Goal: Entertainment & Leisure: Browse casually

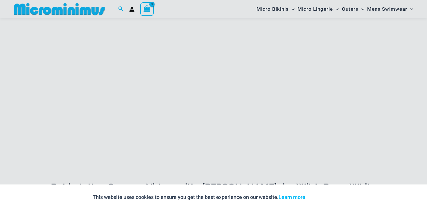
scroll to position [76, 0]
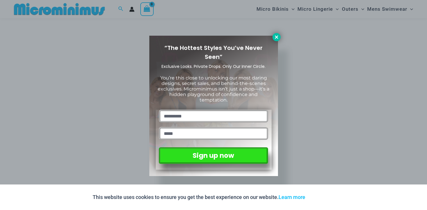
click at [276, 39] on icon at bounding box center [276, 37] width 5 height 5
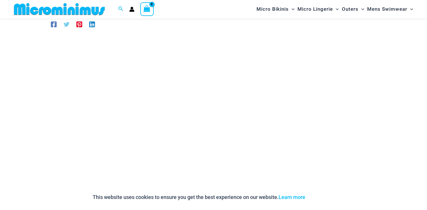
scroll to position [0, 0]
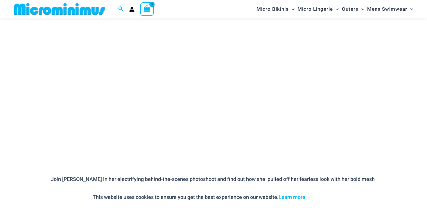
scroll to position [88, 0]
click at [87, 17] on div at bounding box center [62, 9] width 101 height 18
click at [87, 10] on img at bounding box center [60, 9] width 96 height 13
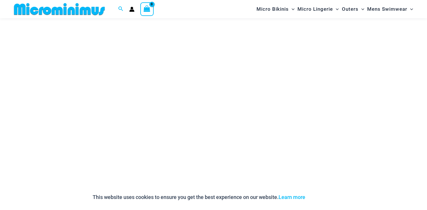
scroll to position [0, 0]
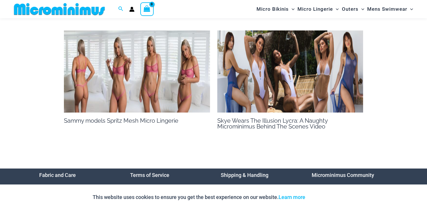
scroll to position [623, 0]
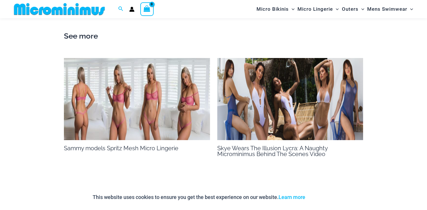
click at [136, 83] on img at bounding box center [137, 99] width 146 height 82
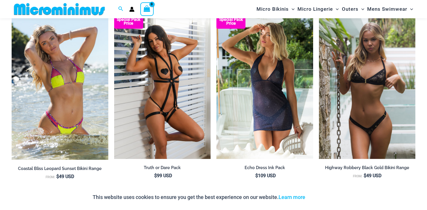
scroll to position [681, 0]
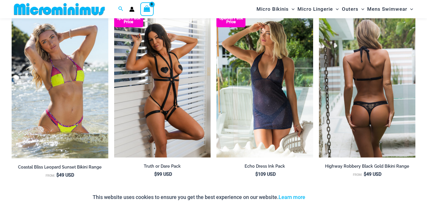
click at [362, 83] on img at bounding box center [367, 85] width 97 height 145
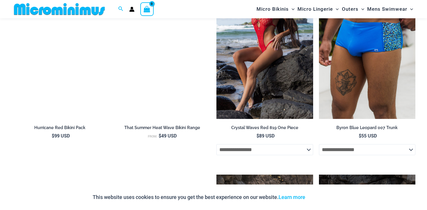
scroll to position [1663, 0]
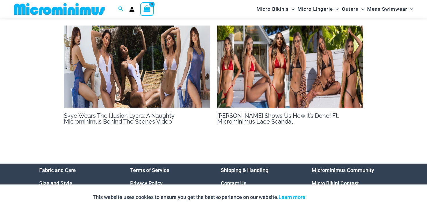
scroll to position [476, 0]
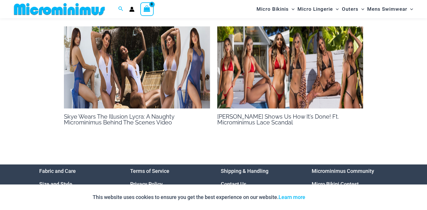
click at [165, 80] on img at bounding box center [137, 67] width 146 height 82
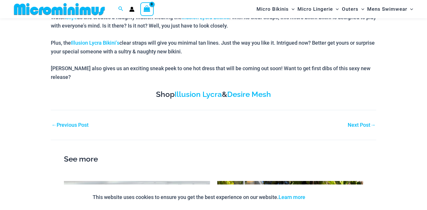
scroll to position [298, 0]
click at [369, 122] on link "Next Post →" at bounding box center [362, 124] width 28 height 5
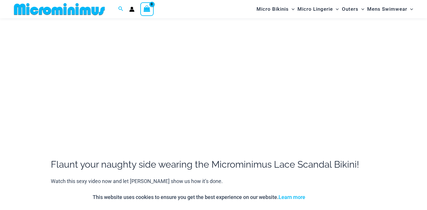
scroll to position [107, 0]
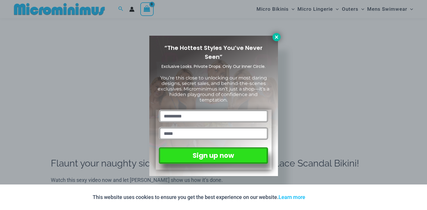
click at [280, 38] on button at bounding box center [277, 37] width 8 height 8
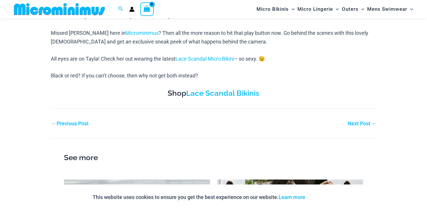
scroll to position [281, 0]
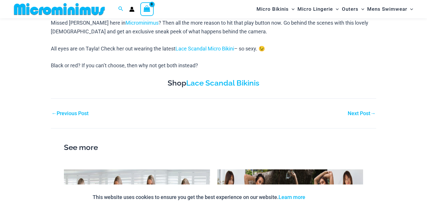
click at [364, 115] on link "Next Post →" at bounding box center [362, 113] width 28 height 5
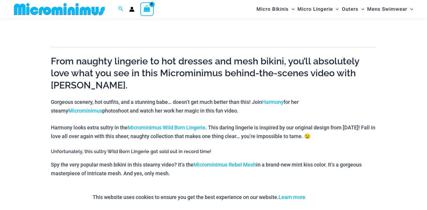
scroll to position [351, 0]
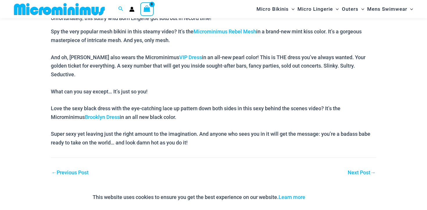
click at [362, 170] on link "Next Post →" at bounding box center [362, 172] width 28 height 5
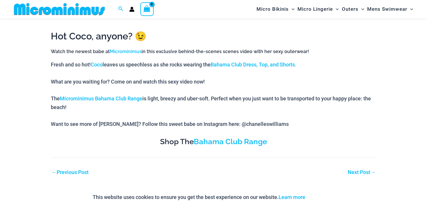
scroll to position [251, 0]
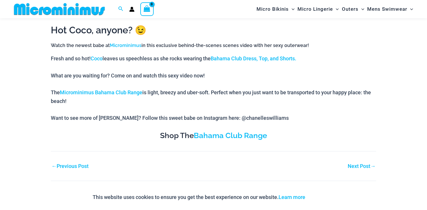
click at [360, 169] on link "Next Post →" at bounding box center [362, 166] width 28 height 5
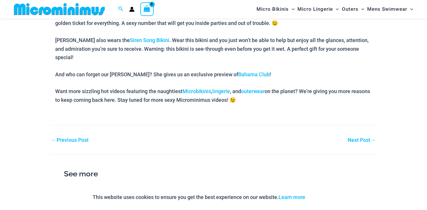
scroll to position [317, 0]
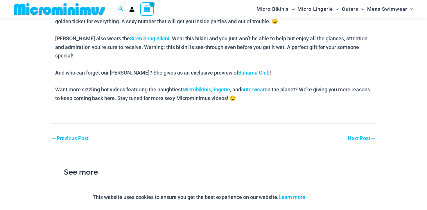
click at [365, 136] on link "Next Post →" at bounding box center [362, 138] width 28 height 5
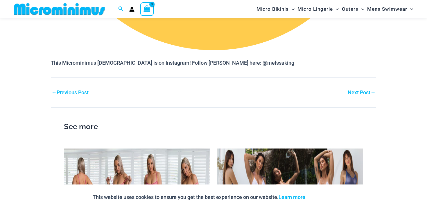
scroll to position [985, 0]
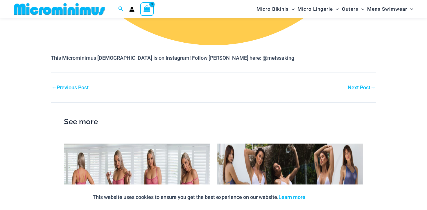
click at [363, 86] on link "Next Post →" at bounding box center [362, 87] width 28 height 5
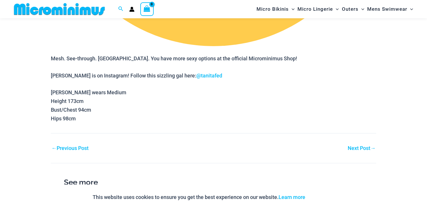
scroll to position [1099, 0]
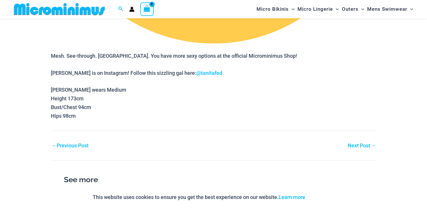
click at [360, 143] on link "Next Post →" at bounding box center [362, 145] width 28 height 5
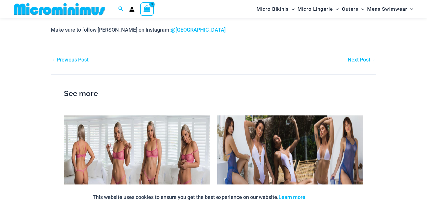
scroll to position [1084, 0]
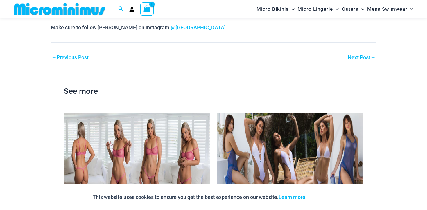
click at [357, 58] on link "Next Post →" at bounding box center [362, 57] width 28 height 5
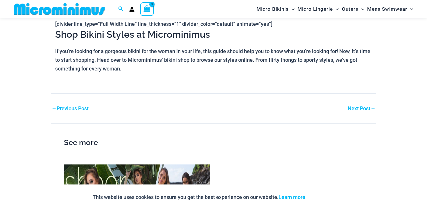
scroll to position [817, 0]
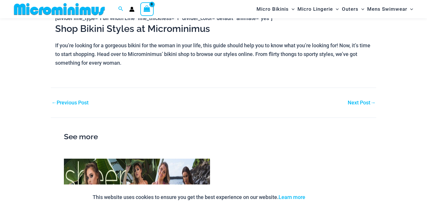
click at [365, 103] on link "Next Post →" at bounding box center [362, 102] width 28 height 5
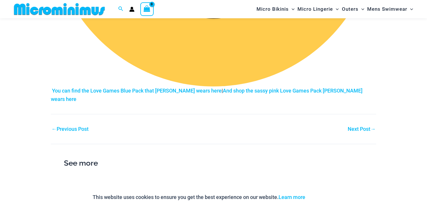
scroll to position [1160, 0]
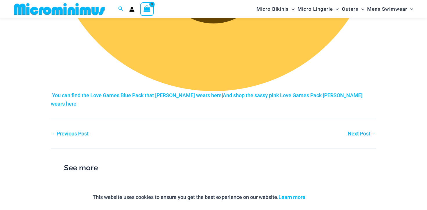
click at [367, 131] on link "Next Post →" at bounding box center [362, 133] width 28 height 5
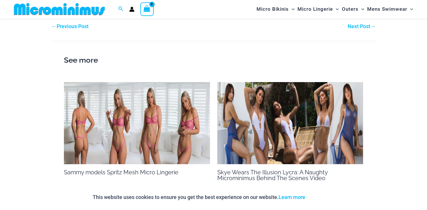
scroll to position [805, 0]
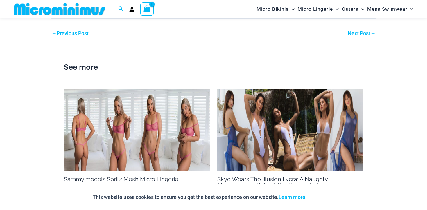
click at [345, 34] on div "Next Post →" at bounding box center [295, 33] width 163 height 9
click at [356, 33] on link "Next Post →" at bounding box center [362, 33] width 28 height 5
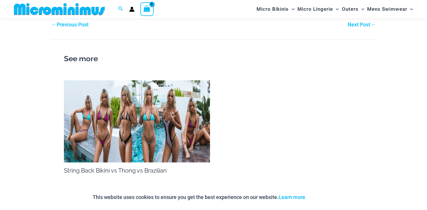
scroll to position [718, 0]
click at [360, 29] on div "Next Post →" at bounding box center [295, 24] width 163 height 9
click at [358, 27] on link "Next Post →" at bounding box center [362, 24] width 28 height 5
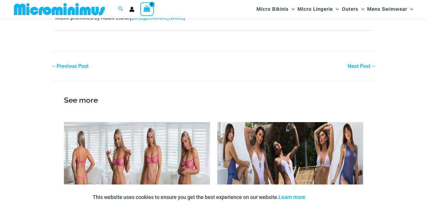
scroll to position [411, 0]
click at [357, 64] on link "Next Post →" at bounding box center [362, 65] width 28 height 5
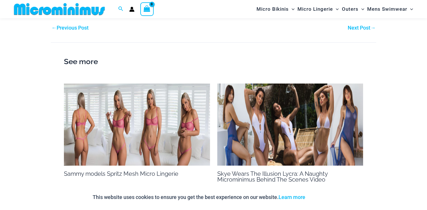
scroll to position [545, 0]
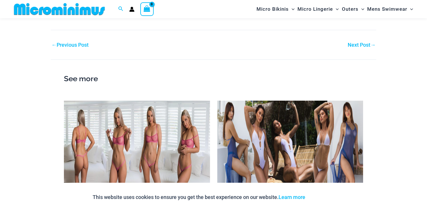
click at [350, 47] on link "Next Post →" at bounding box center [362, 44] width 28 height 5
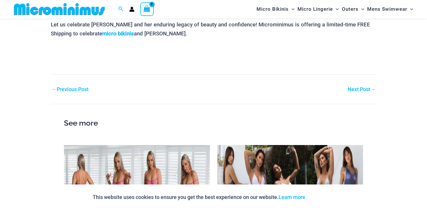
scroll to position [453, 0]
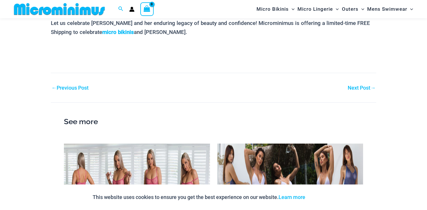
click at [354, 85] on link "Next Post →" at bounding box center [362, 87] width 28 height 5
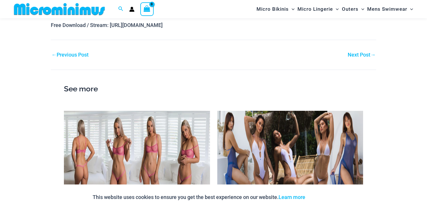
scroll to position [533, 0]
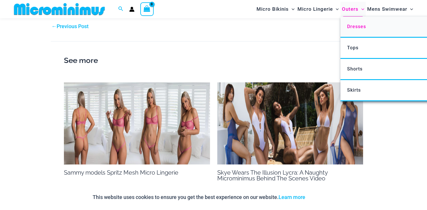
click at [355, 28] on span "Dresses" at bounding box center [356, 27] width 19 height 6
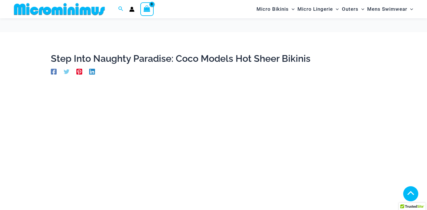
scroll to position [533, 0]
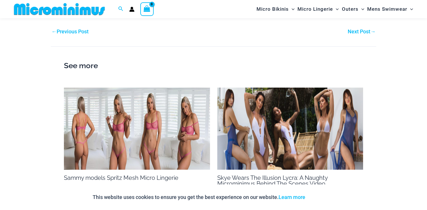
click at [355, 31] on link "Next Post →" at bounding box center [362, 31] width 28 height 5
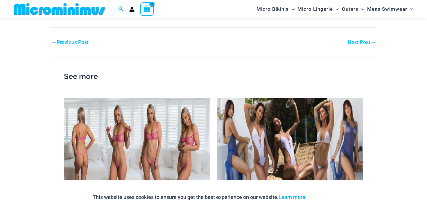
scroll to position [455, 0]
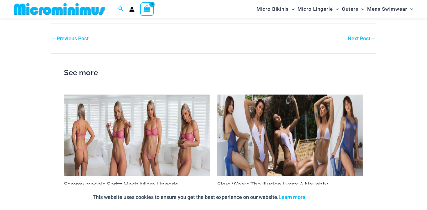
click at [360, 34] on div "Next Post →" at bounding box center [295, 38] width 163 height 9
click at [360, 36] on link "Next Post →" at bounding box center [362, 38] width 28 height 5
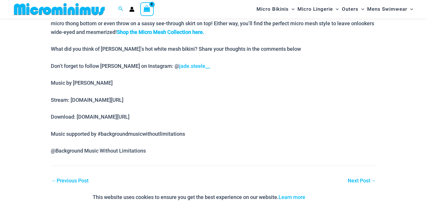
scroll to position [339, 0]
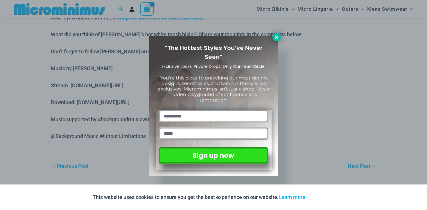
click at [274, 36] on icon at bounding box center [276, 37] width 5 height 5
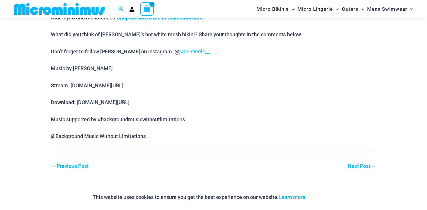
click at [362, 166] on link "Next Post →" at bounding box center [362, 166] width 28 height 5
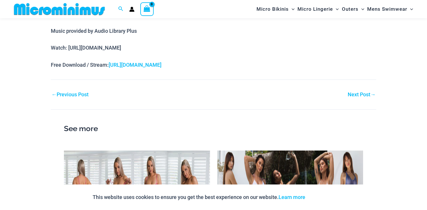
scroll to position [448, 0]
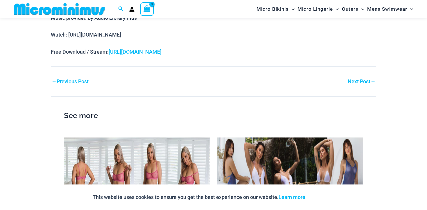
click at [354, 79] on link "Next Post →" at bounding box center [362, 81] width 28 height 5
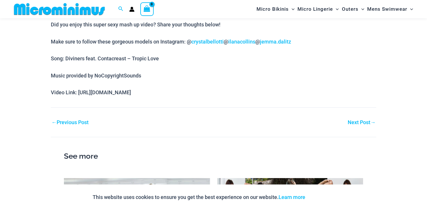
scroll to position [516, 0]
click at [361, 108] on nav "Post navigation ← Previous Post Next Post →" at bounding box center [214, 117] width 326 height 19
click at [361, 120] on link "Next Post →" at bounding box center [362, 122] width 28 height 5
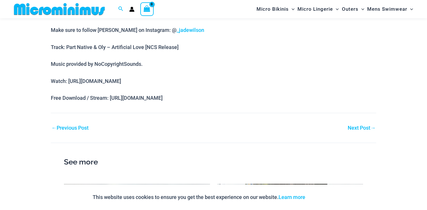
scroll to position [447, 0]
click at [353, 126] on link "Next Post →" at bounding box center [362, 128] width 28 height 5
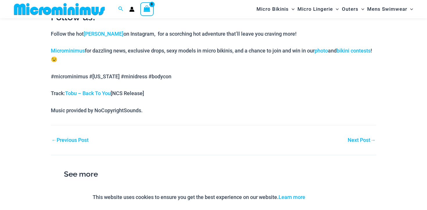
scroll to position [513, 0]
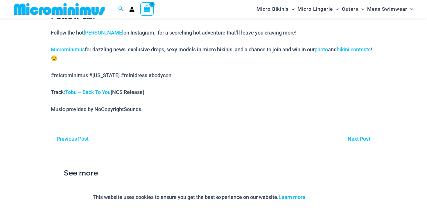
click at [359, 138] on link "Next Post →" at bounding box center [362, 139] width 28 height 5
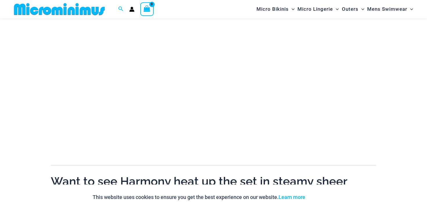
scroll to position [99, 0]
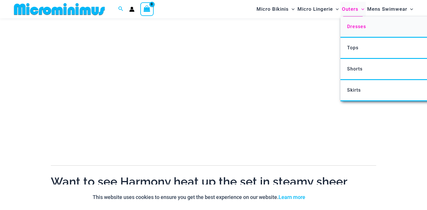
click at [356, 29] on span "Dresses" at bounding box center [356, 27] width 19 height 6
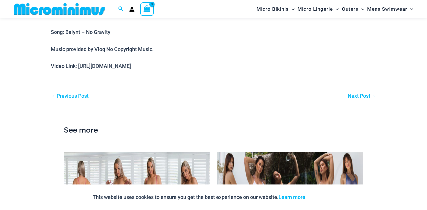
scroll to position [470, 0]
click at [362, 91] on nav "Post navigation ← Previous Post Next Post →" at bounding box center [214, 90] width 326 height 19
click at [362, 93] on div "Next Post →" at bounding box center [295, 96] width 163 height 9
click at [359, 97] on link "Next Post →" at bounding box center [362, 96] width 28 height 5
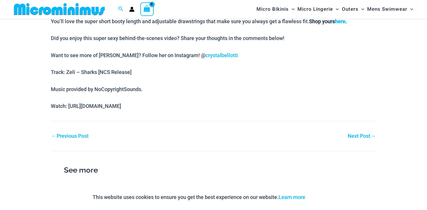
scroll to position [478, 0]
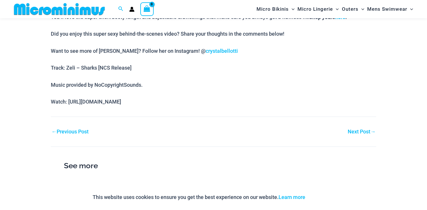
click at [355, 129] on link "Next Post →" at bounding box center [362, 131] width 28 height 5
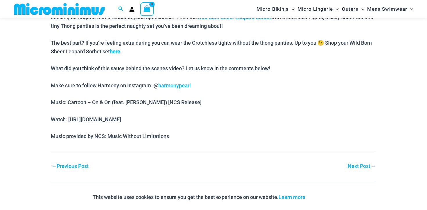
scroll to position [411, 0]
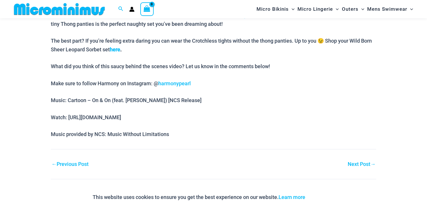
click at [345, 165] on div "Next Post →" at bounding box center [295, 164] width 163 height 9
click at [358, 163] on link "Next Post →" at bounding box center [362, 164] width 28 height 5
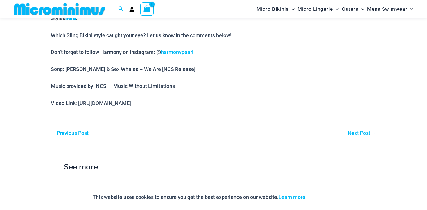
scroll to position [644, 0]
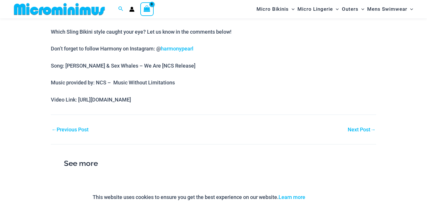
click at [355, 131] on link "Next Post →" at bounding box center [362, 129] width 28 height 5
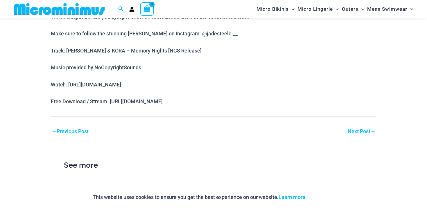
scroll to position [624, 0]
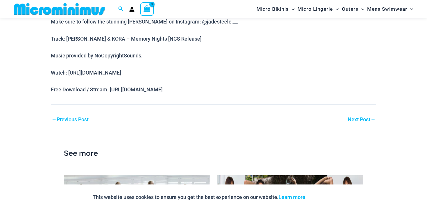
click at [364, 120] on link "Next Post →" at bounding box center [362, 119] width 28 height 5
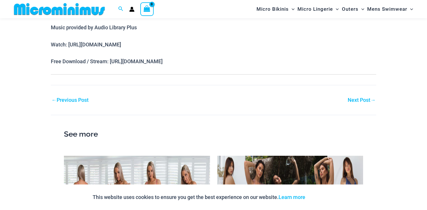
scroll to position [510, 0]
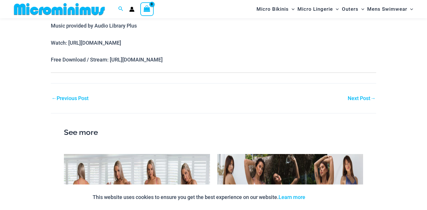
click at [358, 94] on div "Next Post →" at bounding box center [295, 98] width 163 height 9
click at [358, 96] on link "Next Post →" at bounding box center [362, 98] width 28 height 5
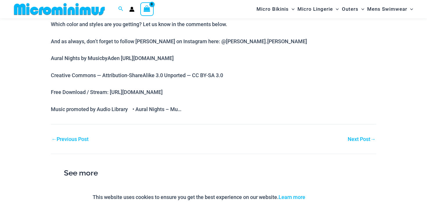
scroll to position [426, 0]
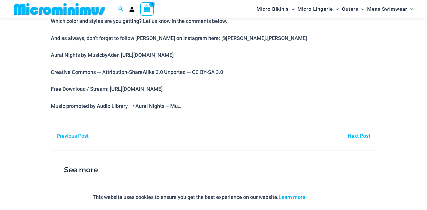
click at [357, 134] on link "Next Post →" at bounding box center [362, 136] width 28 height 5
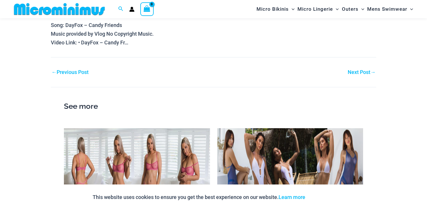
scroll to position [495, 0]
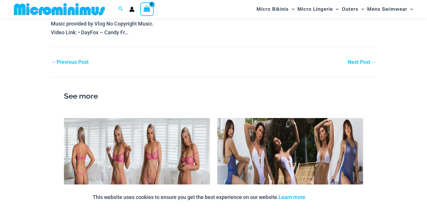
click at [349, 62] on link "Next Post →" at bounding box center [362, 62] width 28 height 5
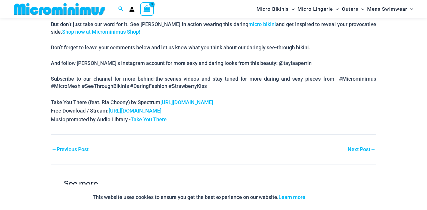
scroll to position [425, 0]
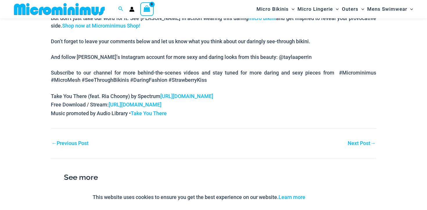
click at [354, 141] on link "Next Post →" at bounding box center [362, 143] width 28 height 5
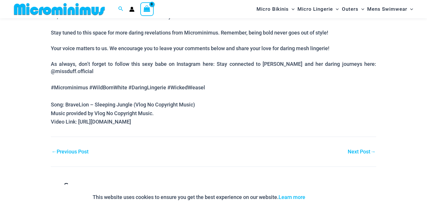
scroll to position [454, 0]
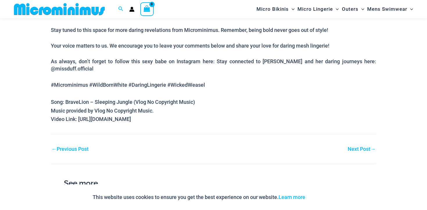
click at [353, 134] on nav "Post navigation ← Previous Post Next Post →" at bounding box center [214, 143] width 326 height 19
click at [353, 145] on div "Next Post →" at bounding box center [295, 149] width 163 height 9
click at [353, 147] on link "Next Post →" at bounding box center [362, 149] width 28 height 5
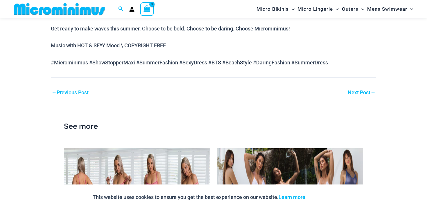
scroll to position [484, 0]
click at [360, 90] on link "Next Post →" at bounding box center [362, 92] width 28 height 5
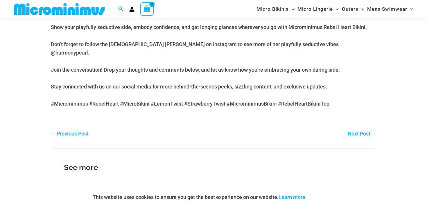
scroll to position [417, 0]
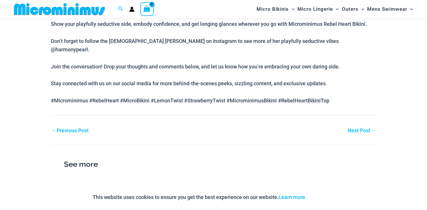
click at [358, 128] on link "Next Post →" at bounding box center [362, 130] width 28 height 5
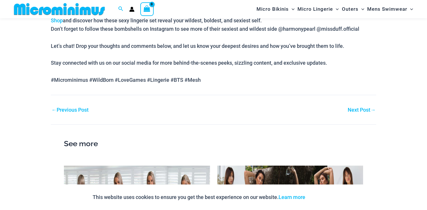
scroll to position [494, 0]
click at [353, 107] on link "Next Post →" at bounding box center [362, 109] width 28 height 5
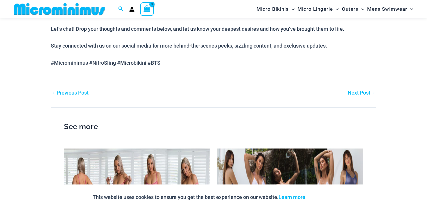
scroll to position [425, 0]
click at [357, 91] on link "Next Post →" at bounding box center [362, 93] width 28 height 5
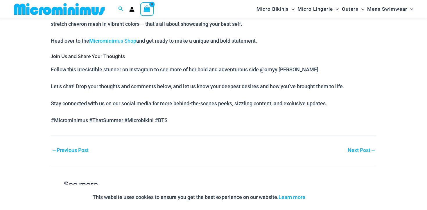
scroll to position [380, 0]
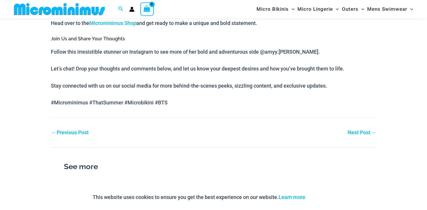
click at [360, 128] on div "Next Post →" at bounding box center [295, 132] width 163 height 9
click at [360, 132] on link "Next Post →" at bounding box center [362, 132] width 28 height 5
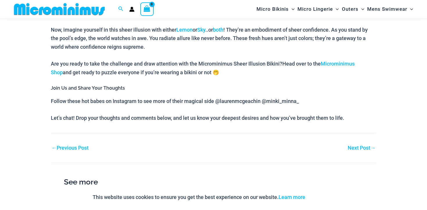
scroll to position [360, 0]
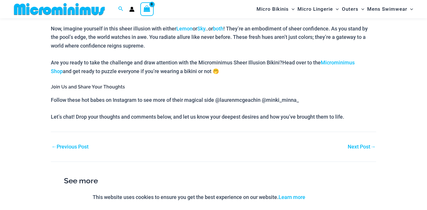
click at [361, 144] on link "Next Post →" at bounding box center [362, 146] width 28 height 5
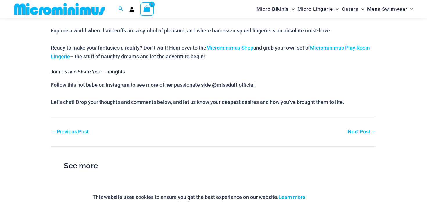
scroll to position [342, 0]
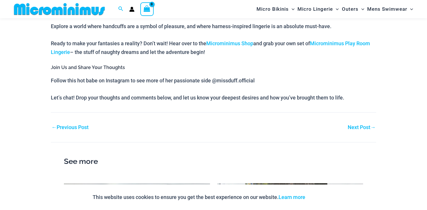
click at [361, 128] on link "Next Post →" at bounding box center [362, 127] width 28 height 5
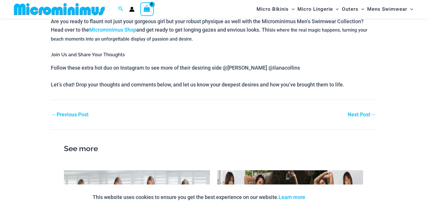
scroll to position [585, 0]
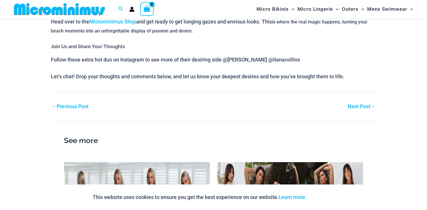
click at [359, 92] on nav "Post navigation ← Previous Post Next Post →" at bounding box center [214, 101] width 326 height 19
click at [359, 104] on link "Next Post →" at bounding box center [362, 106] width 28 height 5
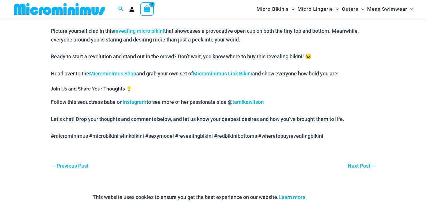
scroll to position [489, 0]
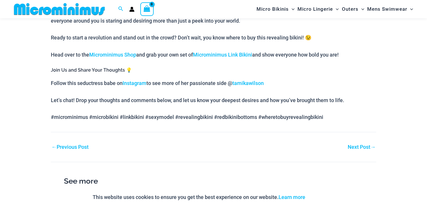
click at [352, 145] on link "Next Post →" at bounding box center [362, 147] width 28 height 5
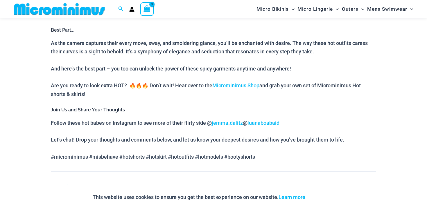
scroll to position [731, 0]
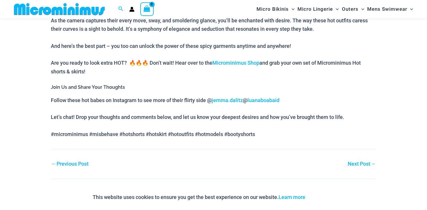
click at [361, 163] on link "Next Post →" at bounding box center [362, 164] width 28 height 5
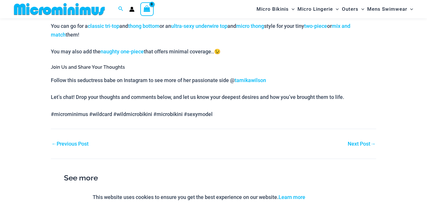
scroll to position [579, 0]
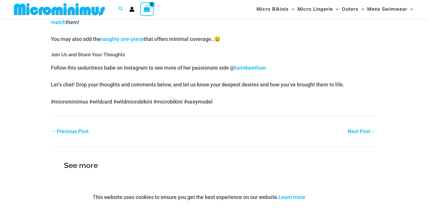
click at [356, 131] on link "Next Post →" at bounding box center [362, 131] width 28 height 5
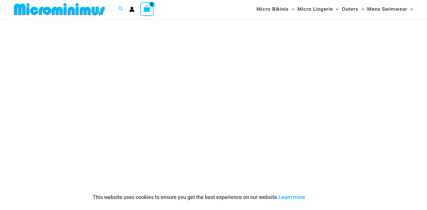
scroll to position [54, 0]
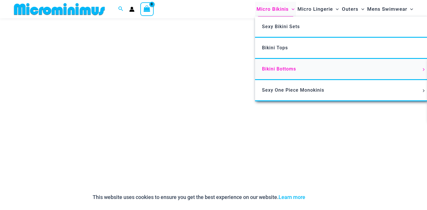
click at [257, 72] on link "Bikini Bottoms" at bounding box center [341, 69] width 173 height 21
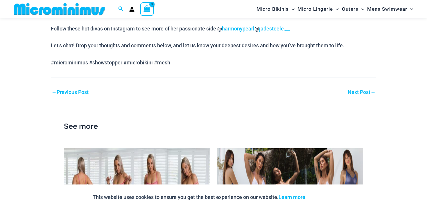
scroll to position [567, 0]
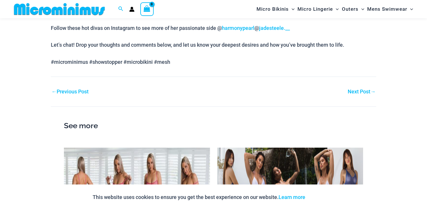
click at [358, 91] on link "Next Post →" at bounding box center [362, 91] width 28 height 5
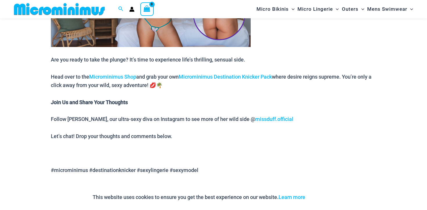
scroll to position [1189, 0]
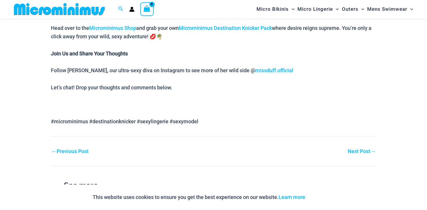
click at [352, 149] on link "Next Post →" at bounding box center [362, 151] width 28 height 5
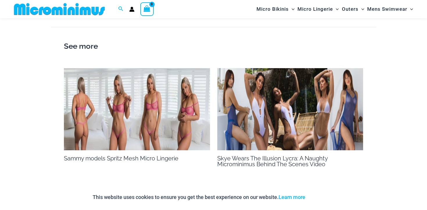
scroll to position [769, 0]
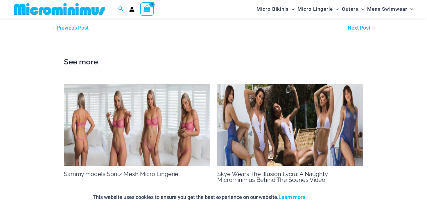
click at [358, 29] on link "Next Post →" at bounding box center [362, 27] width 28 height 5
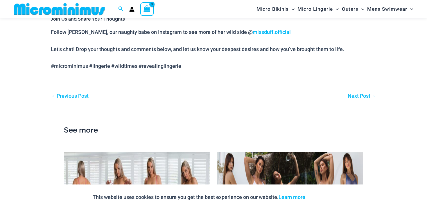
scroll to position [656, 0]
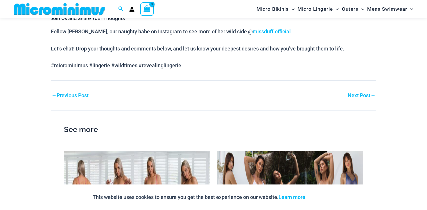
click at [358, 95] on link "Next Post →" at bounding box center [362, 95] width 28 height 5
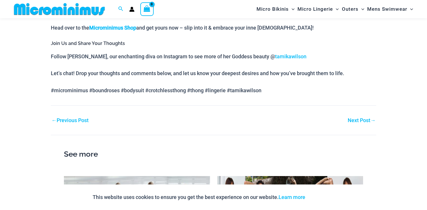
scroll to position [1094, 0]
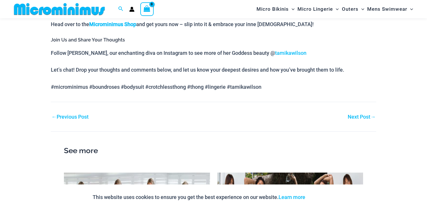
click at [363, 115] on link "Next Post →" at bounding box center [362, 117] width 28 height 5
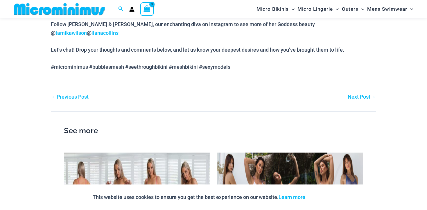
scroll to position [840, 0]
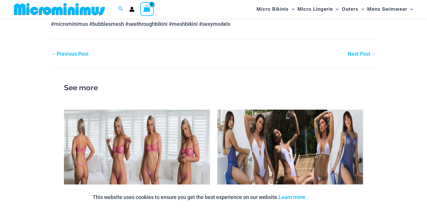
click at [354, 51] on link "Next Post →" at bounding box center [362, 53] width 28 height 5
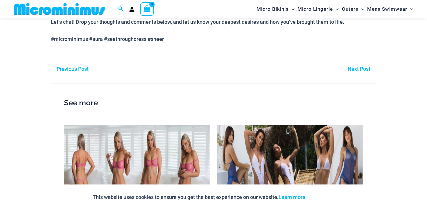
scroll to position [767, 0]
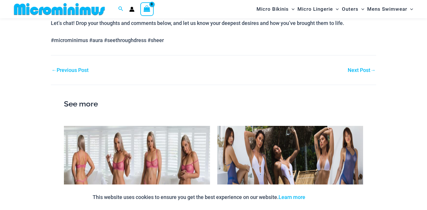
click at [353, 69] on link "Next Post →" at bounding box center [362, 70] width 28 height 5
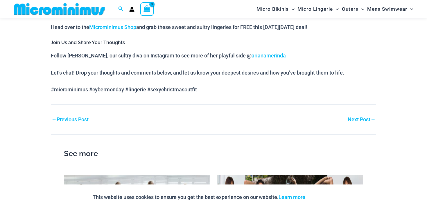
scroll to position [947, 0]
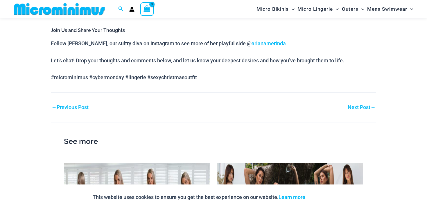
click at [361, 103] on nav "Post navigation ← Previous Post Next Post →" at bounding box center [214, 101] width 326 height 19
click at [361, 107] on link "Next Post →" at bounding box center [362, 107] width 28 height 5
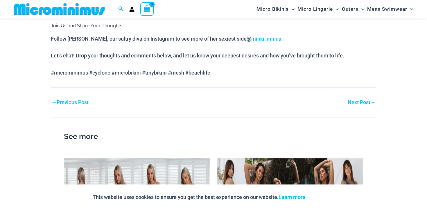
scroll to position [655, 0]
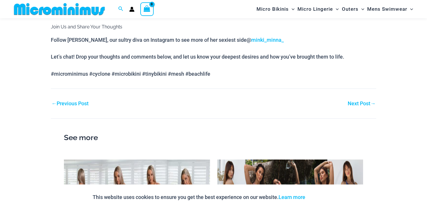
click at [359, 101] on link "Next Post →" at bounding box center [362, 103] width 28 height 5
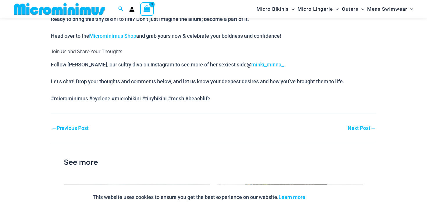
click at [356, 126] on link "Next Post →" at bounding box center [362, 128] width 28 height 5
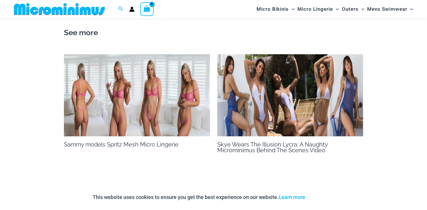
scroll to position [689, 0]
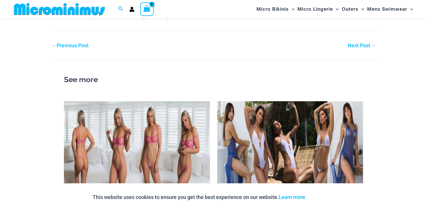
scroll to position [509, 0]
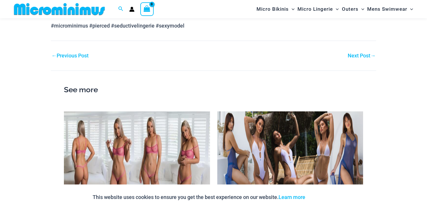
click at [354, 58] on link "Next Post →" at bounding box center [362, 55] width 28 height 5
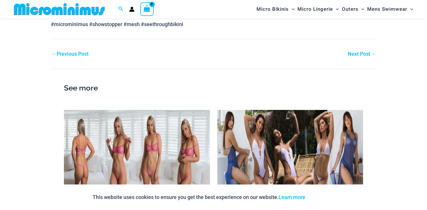
scroll to position [556, 0]
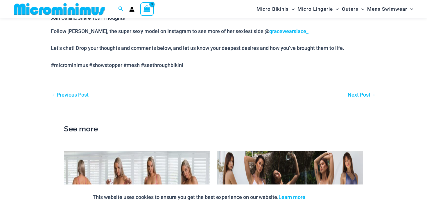
click at [355, 92] on link "Next Post →" at bounding box center [362, 94] width 28 height 5
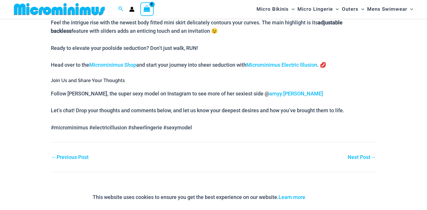
scroll to position [666, 0]
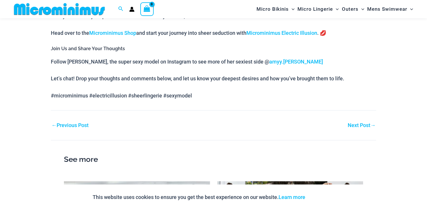
click at [358, 128] on nav "Post navigation ← Previous Post Next Post →" at bounding box center [214, 119] width 326 height 19
click at [358, 128] on link "Next Post →" at bounding box center [362, 125] width 28 height 5
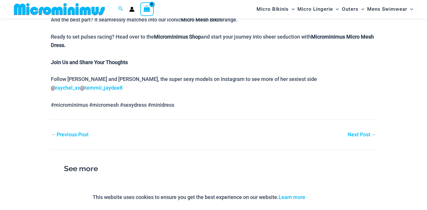
scroll to position [576, 0]
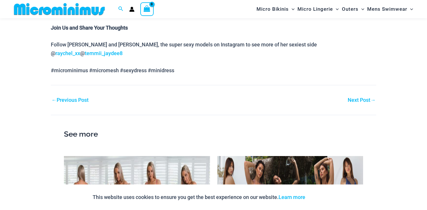
click at [361, 98] on link "Next Post →" at bounding box center [362, 100] width 28 height 5
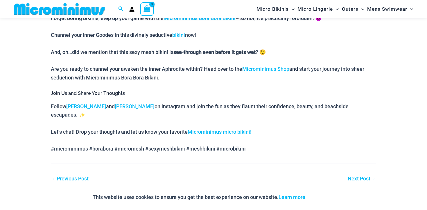
scroll to position [494, 0]
click at [365, 176] on link "Next Post →" at bounding box center [362, 178] width 28 height 5
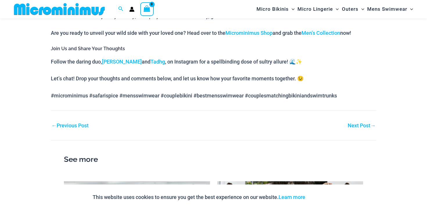
scroll to position [519, 0]
click at [361, 120] on nav "Post navigation ← Previous Post Next Post →" at bounding box center [214, 119] width 326 height 19
click at [360, 125] on link "Next Post →" at bounding box center [362, 125] width 28 height 5
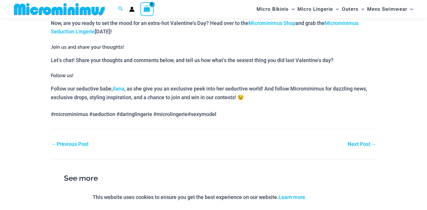
scroll to position [557, 0]
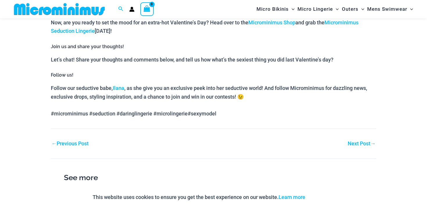
click at [363, 141] on link "Next Post →" at bounding box center [362, 143] width 28 height 5
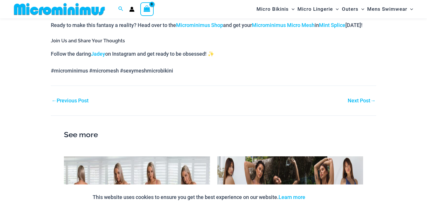
scroll to position [508, 0]
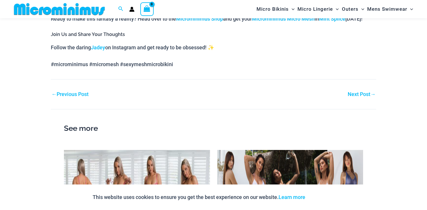
click at [356, 95] on link "Next Post →" at bounding box center [362, 94] width 28 height 5
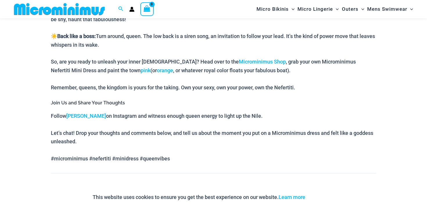
scroll to position [532, 0]
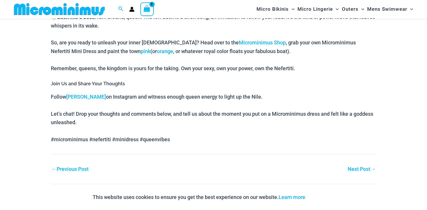
click at [358, 169] on link "Next Post →" at bounding box center [362, 169] width 28 height 5
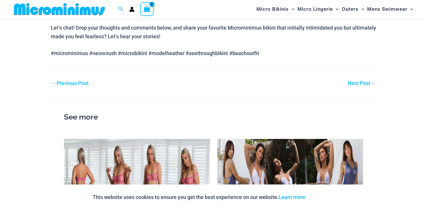
scroll to position [561, 0]
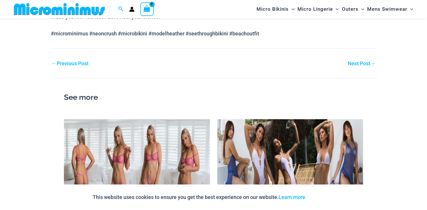
click at [354, 64] on link "Next Post →" at bounding box center [362, 63] width 28 height 5
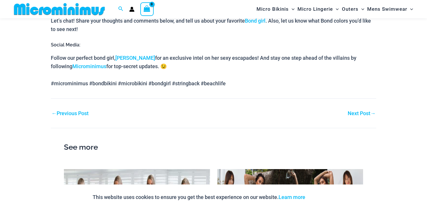
scroll to position [558, 0]
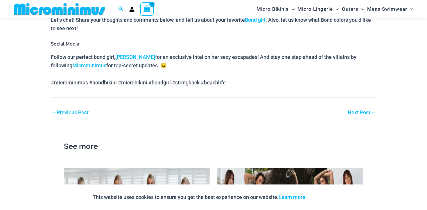
click at [359, 115] on link "Next Post →" at bounding box center [362, 112] width 28 height 5
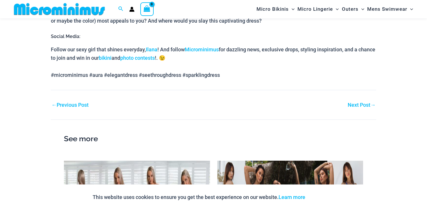
scroll to position [609, 0]
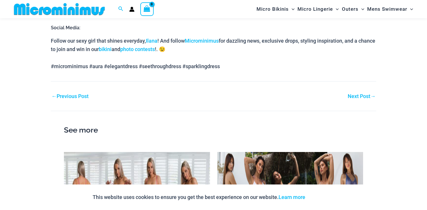
click at [363, 97] on link "Next Post →" at bounding box center [362, 96] width 28 height 5
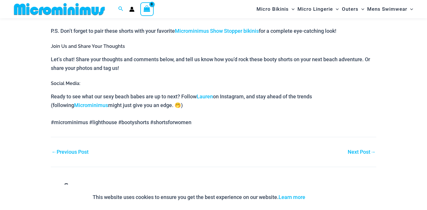
scroll to position [543, 0]
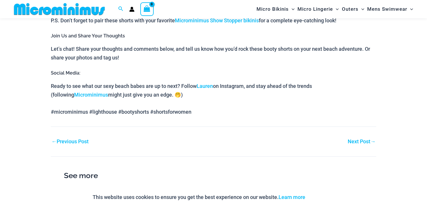
click at [360, 138] on div "Next Post →" at bounding box center [295, 142] width 163 height 9
click at [360, 141] on link "Next Post →" at bounding box center [362, 141] width 28 height 5
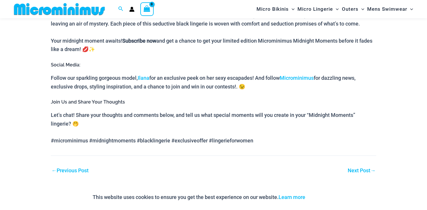
scroll to position [660, 0]
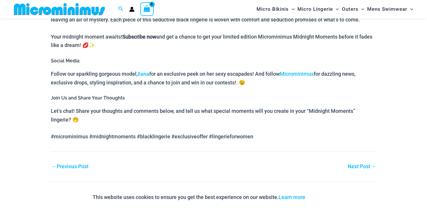
click at [361, 168] on link "Next Post →" at bounding box center [362, 166] width 28 height 5
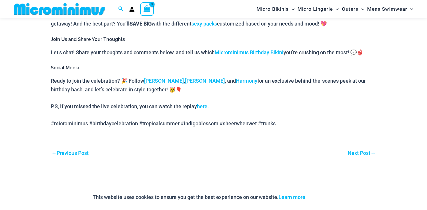
scroll to position [572, 0]
click at [361, 156] on link "Next Post →" at bounding box center [362, 153] width 28 height 5
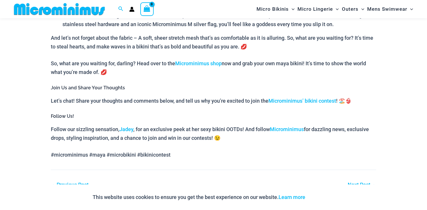
scroll to position [556, 0]
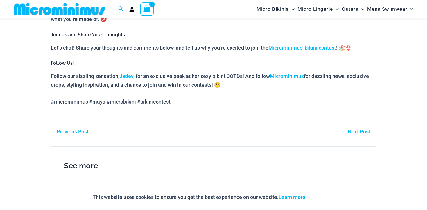
click at [358, 127] on nav "Post navigation ← Previous Post Next Post →" at bounding box center [214, 126] width 326 height 19
click at [358, 131] on link "Next Post →" at bounding box center [362, 131] width 28 height 5
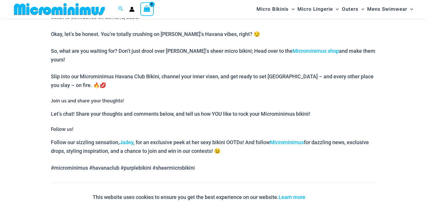
scroll to position [490, 0]
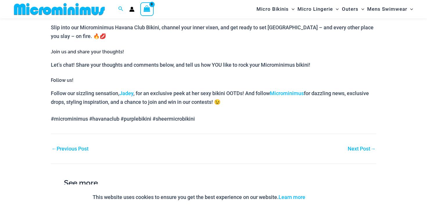
click at [353, 147] on link "Next Post →" at bounding box center [362, 149] width 28 height 5
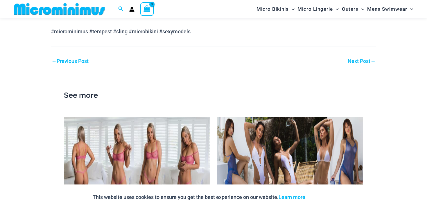
scroll to position [609, 0]
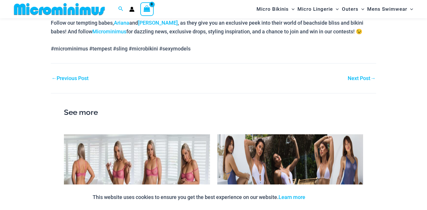
click at [356, 76] on link "Next Post →" at bounding box center [362, 78] width 28 height 5
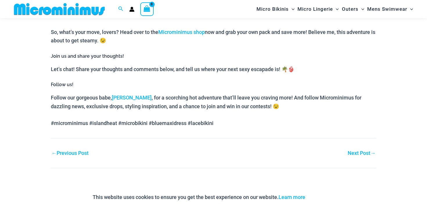
scroll to position [508, 0]
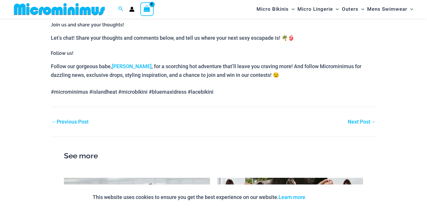
click at [360, 119] on link "Next Post →" at bounding box center [362, 121] width 28 height 5
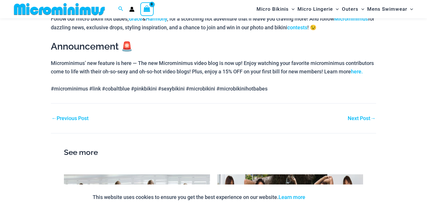
scroll to position [582, 0]
click at [360, 116] on link "Next Post →" at bounding box center [362, 118] width 28 height 5
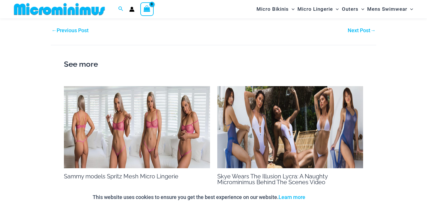
scroll to position [525, 0]
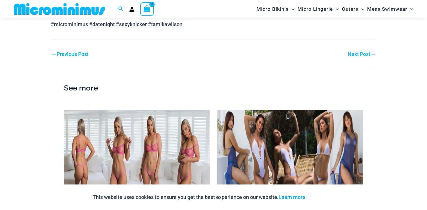
click at [350, 52] on link "Next Post →" at bounding box center [362, 54] width 28 height 5
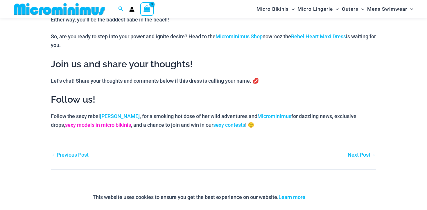
scroll to position [601, 0]
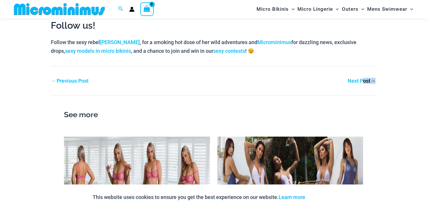
click at [360, 83] on div "Next Post →" at bounding box center [295, 81] width 163 height 9
click at [354, 80] on link "Next Post →" at bounding box center [362, 80] width 28 height 5
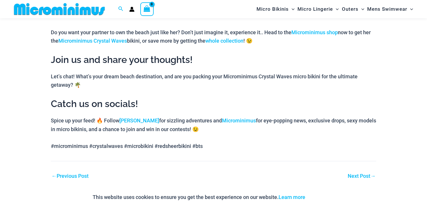
scroll to position [400, 0]
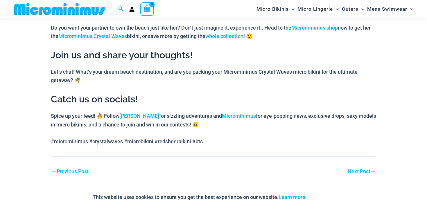
click at [360, 169] on link "Next Post →" at bounding box center [362, 171] width 28 height 5
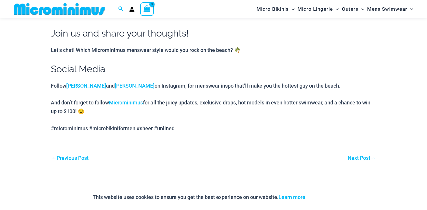
scroll to position [530, 0]
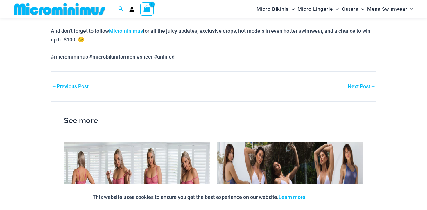
click at [357, 84] on link "Next Post →" at bounding box center [362, 86] width 28 height 5
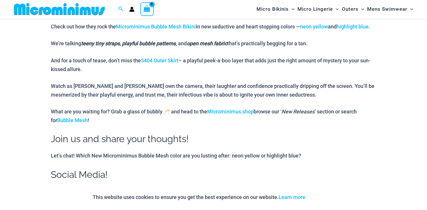
scroll to position [412, 0]
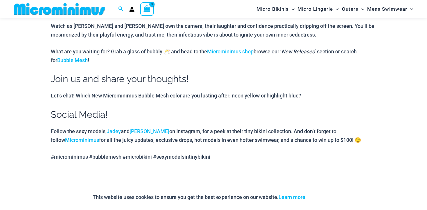
click at [360, 185] on link "Next Post →" at bounding box center [362, 187] width 28 height 5
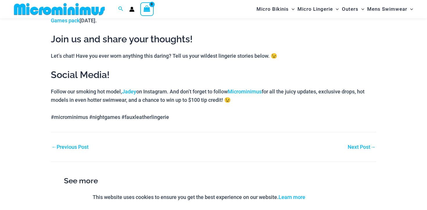
scroll to position [496, 0]
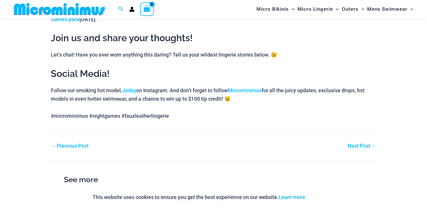
click at [360, 144] on link "Next Post →" at bounding box center [362, 146] width 28 height 5
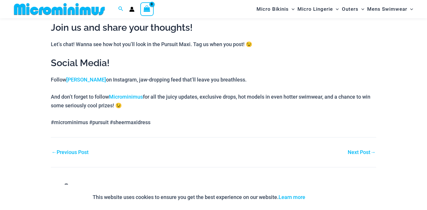
scroll to position [504, 0]
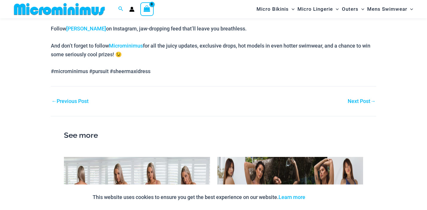
click at [359, 100] on link "Next Post →" at bounding box center [362, 101] width 28 height 5
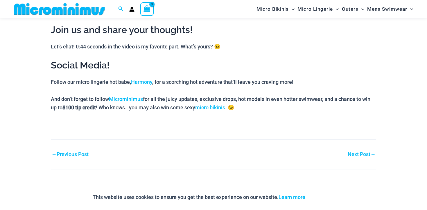
scroll to position [473, 0]
click at [350, 157] on link "Next Post →" at bounding box center [362, 154] width 28 height 5
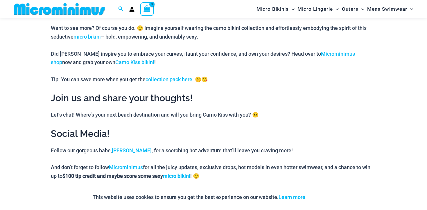
scroll to position [547, 0]
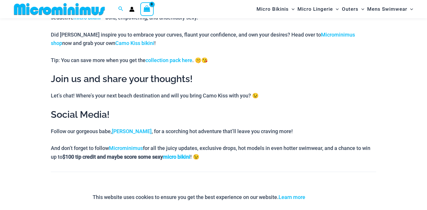
click at [356, 185] on link "Next Post →" at bounding box center [362, 187] width 28 height 5
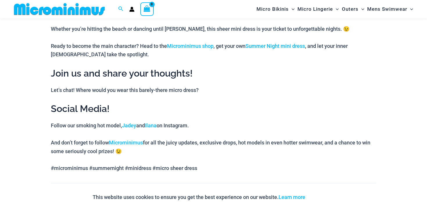
scroll to position [515, 0]
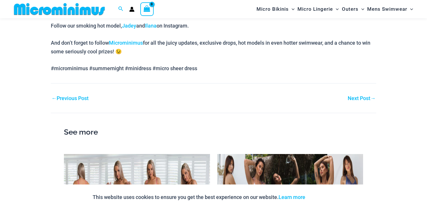
click at [357, 96] on link "Next Post →" at bounding box center [362, 98] width 28 height 5
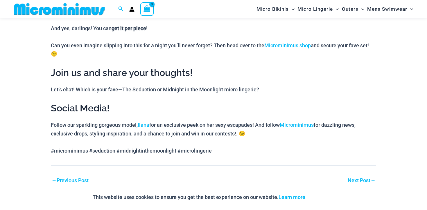
scroll to position [447, 0]
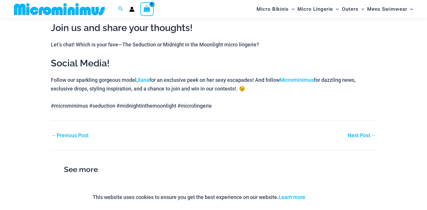
click at [362, 133] on link "Next Post →" at bounding box center [362, 135] width 28 height 5
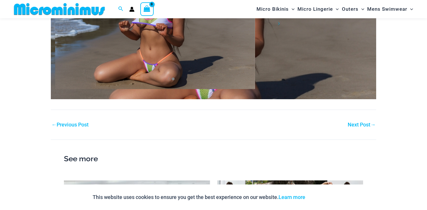
scroll to position [910, 0]
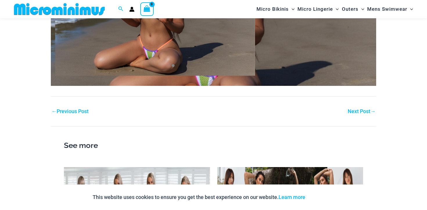
click at [358, 109] on link "Next Post →" at bounding box center [362, 111] width 28 height 5
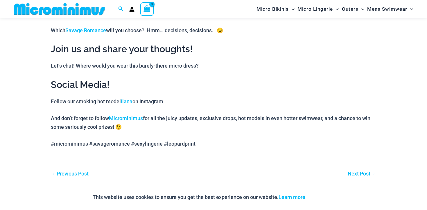
scroll to position [644, 0]
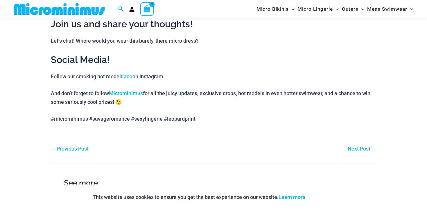
click at [364, 147] on link "Next Post →" at bounding box center [362, 149] width 28 height 5
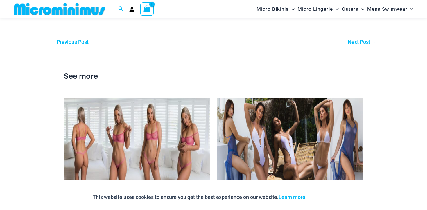
scroll to position [816, 0]
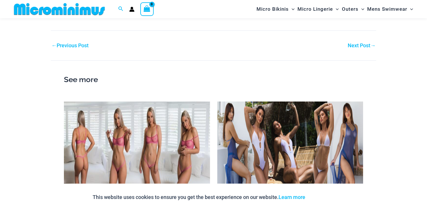
click at [354, 43] on link "Next Post →" at bounding box center [362, 45] width 28 height 5
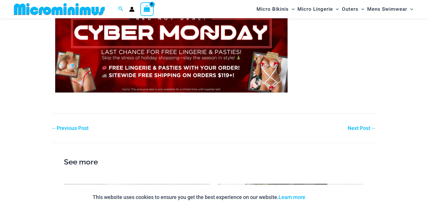
scroll to position [568, 0]
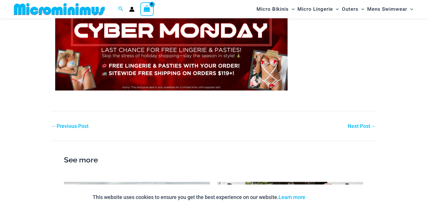
click at [367, 126] on link "Next Post →" at bounding box center [362, 126] width 28 height 5
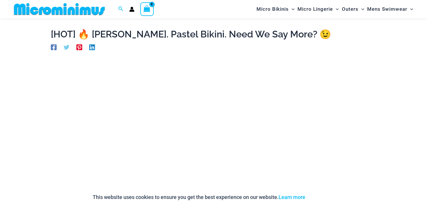
scroll to position [0, 0]
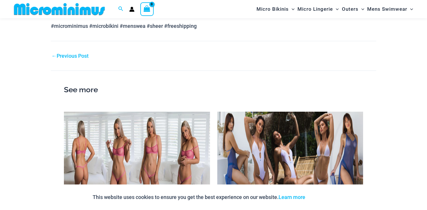
scroll to position [728, 0]
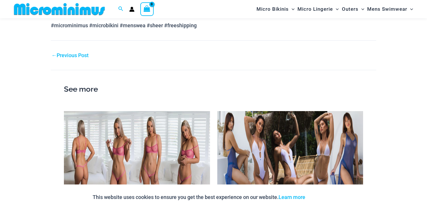
click at [77, 53] on link "← Previous Post" at bounding box center [69, 55] width 37 height 5
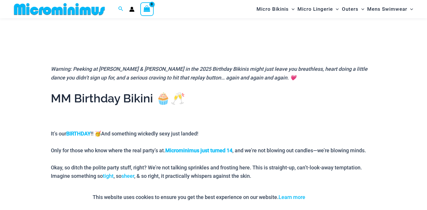
scroll to position [0, 0]
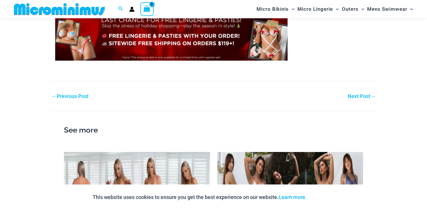
scroll to position [605, 0]
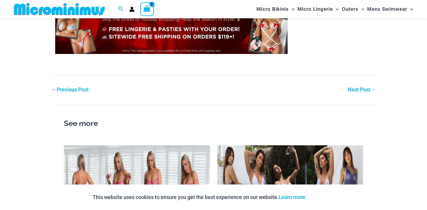
click at [80, 88] on link "← Previous Post" at bounding box center [69, 89] width 37 height 5
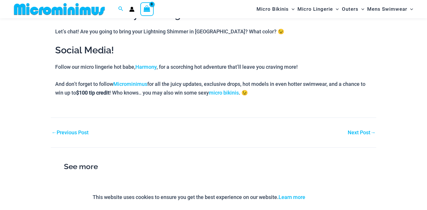
scroll to position [735, 0]
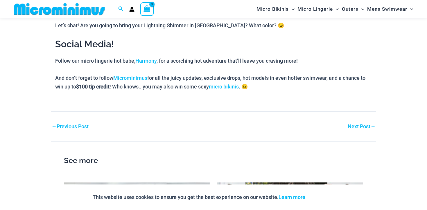
click at [77, 124] on link "← Previous Post" at bounding box center [69, 126] width 37 height 5
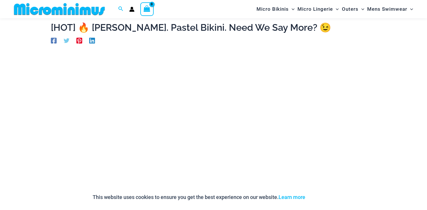
scroll to position [24, 0]
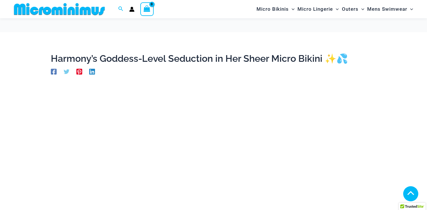
scroll to position [816, 0]
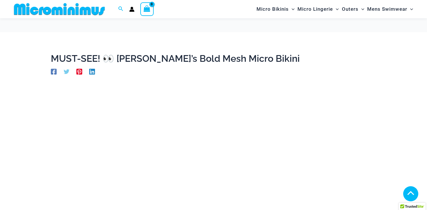
scroll to position [910, 0]
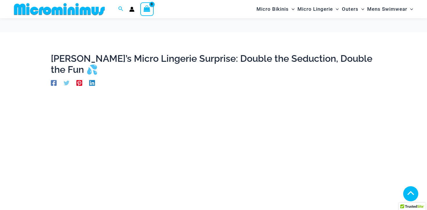
scroll to position [447, 0]
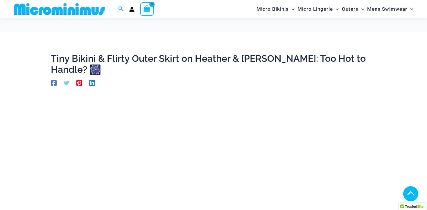
scroll to position [412, 0]
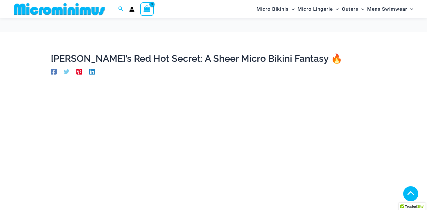
scroll to position [400, 0]
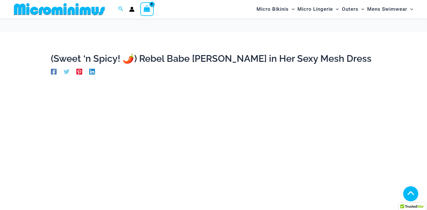
scroll to position [601, 0]
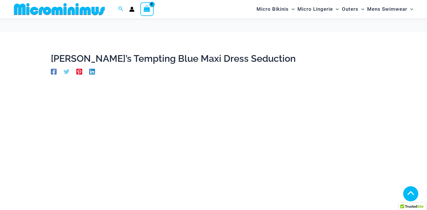
scroll to position [508, 0]
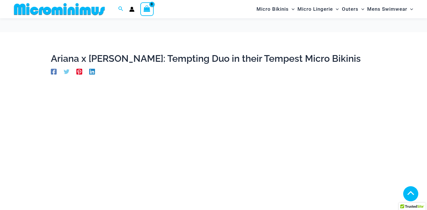
scroll to position [609, 0]
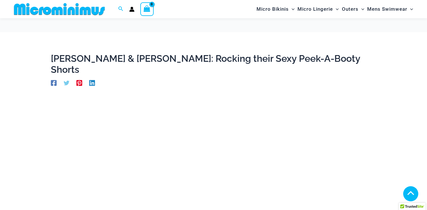
scroll to position [543, 0]
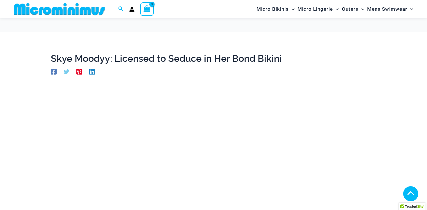
scroll to position [558, 0]
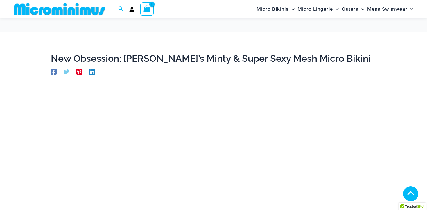
scroll to position [508, 0]
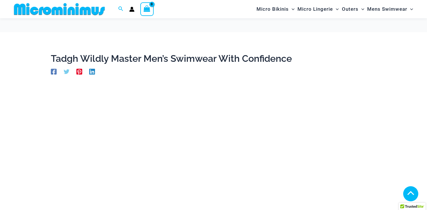
scroll to position [519, 0]
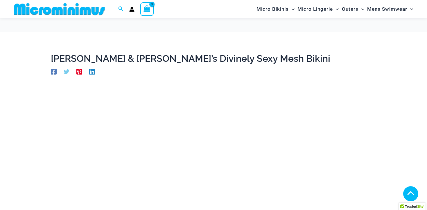
scroll to position [494, 0]
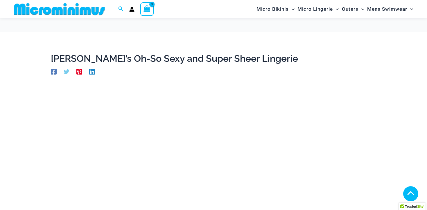
scroll to position [666, 0]
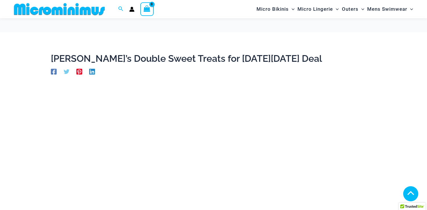
scroll to position [947, 0]
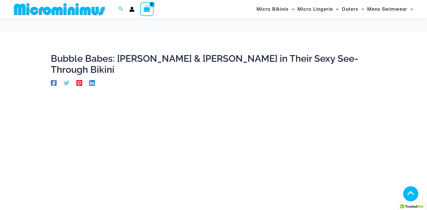
scroll to position [840, 0]
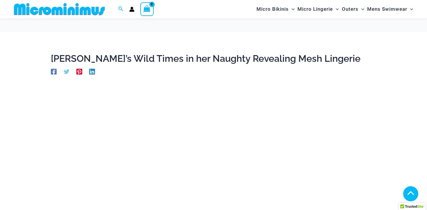
scroll to position [656, 0]
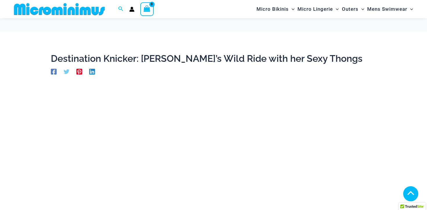
scroll to position [1189, 0]
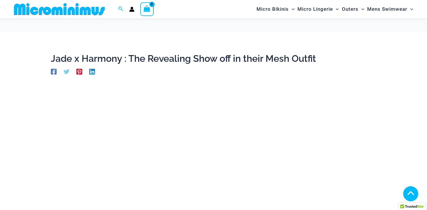
scroll to position [567, 0]
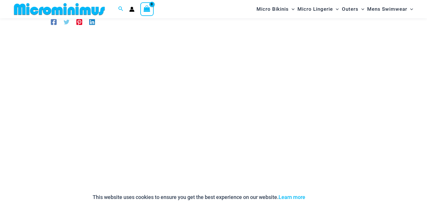
scroll to position [45, 0]
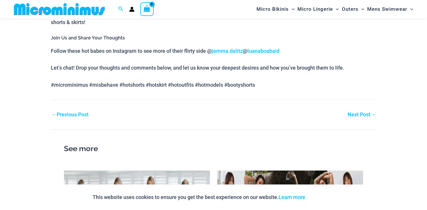
scroll to position [784, 0]
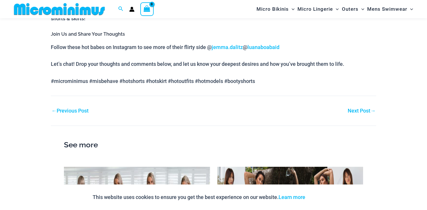
click at [74, 110] on link "← Previous Post" at bounding box center [69, 110] width 37 height 5
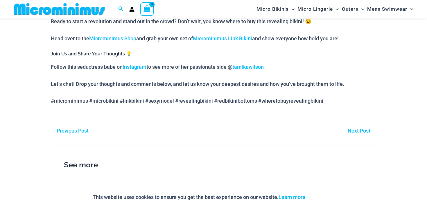
scroll to position [517, 0]
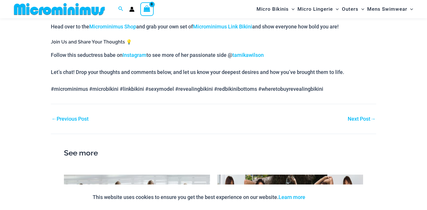
click at [83, 119] on link "← Previous Post" at bounding box center [69, 119] width 37 height 5
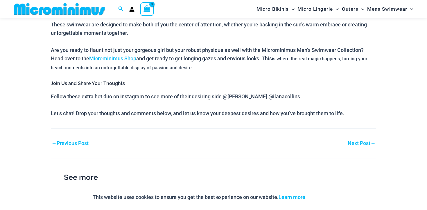
scroll to position [584, 0]
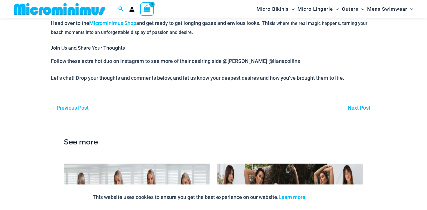
click at [90, 104] on div "← Previous Post" at bounding box center [132, 108] width 163 height 9
click at [84, 106] on link "← Previous Post" at bounding box center [69, 108] width 37 height 5
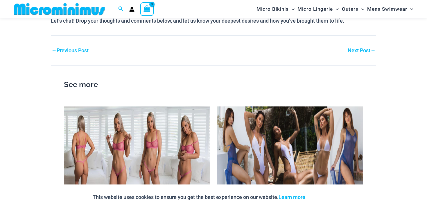
scroll to position [428, 0]
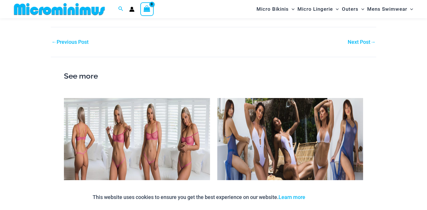
click at [83, 45] on div "← Previous Post" at bounding box center [132, 42] width 163 height 9
click at [80, 43] on link "← Previous Post" at bounding box center [69, 42] width 37 height 5
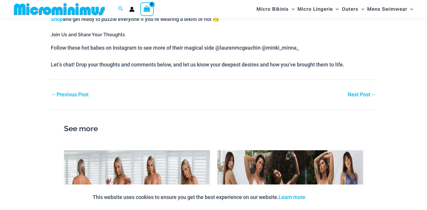
scroll to position [424, 0]
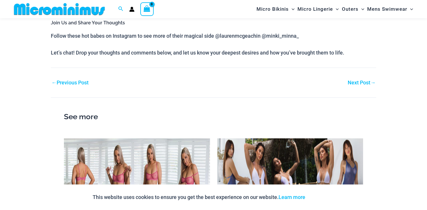
click at [83, 80] on link "← Previous Post" at bounding box center [69, 82] width 37 height 5
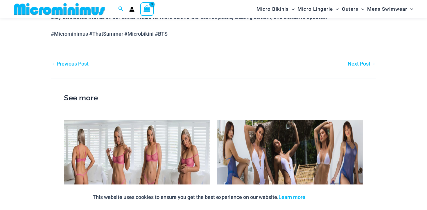
scroll to position [449, 0]
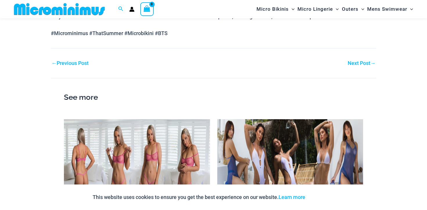
click at [83, 64] on link "← Previous Post" at bounding box center [69, 63] width 37 height 5
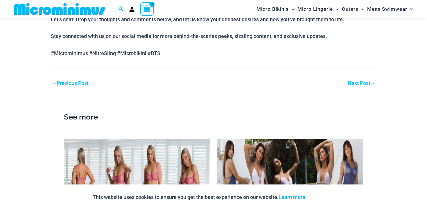
scroll to position [440, 0]
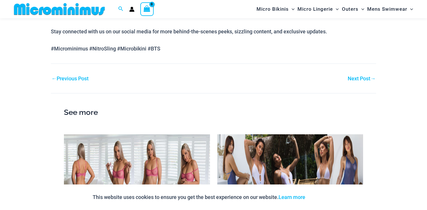
click at [87, 79] on link "← Previous Post" at bounding box center [69, 78] width 37 height 5
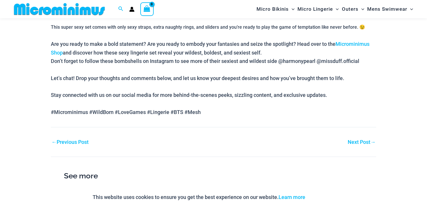
scroll to position [461, 0]
click at [89, 140] on link "← Previous Post" at bounding box center [69, 142] width 37 height 5
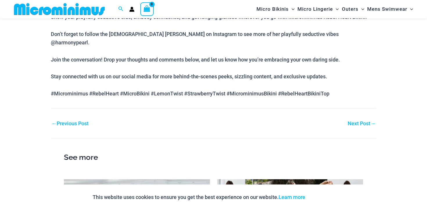
scroll to position [426, 0]
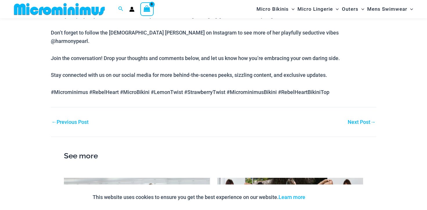
click at [84, 120] on link "← Previous Post" at bounding box center [69, 122] width 37 height 5
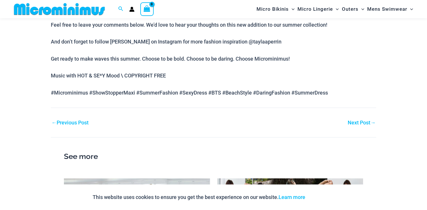
scroll to position [473, 0]
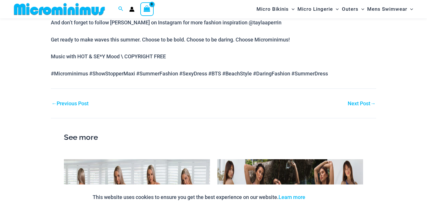
click at [83, 101] on link "← Previous Post" at bounding box center [69, 103] width 37 height 5
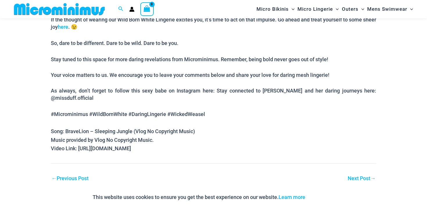
scroll to position [425, 0]
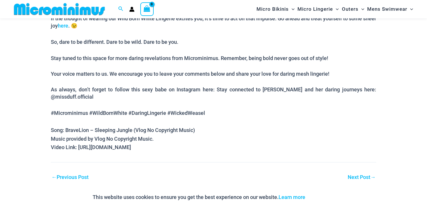
click at [86, 175] on link "← Previous Post" at bounding box center [69, 177] width 37 height 5
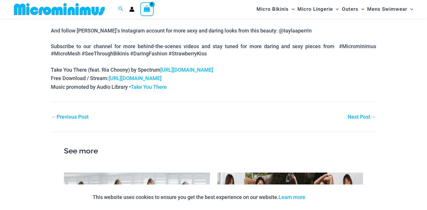
scroll to position [483, 0]
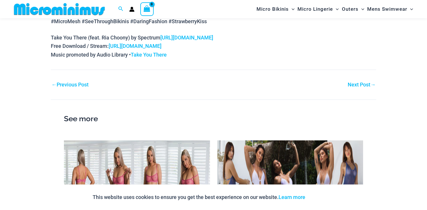
click at [82, 70] on nav "Post navigation ← Previous Post Next Post →" at bounding box center [214, 79] width 326 height 19
click at [82, 82] on link "← Previous Post" at bounding box center [69, 84] width 37 height 5
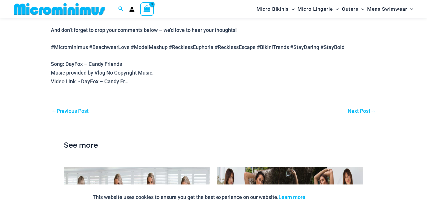
scroll to position [445, 0]
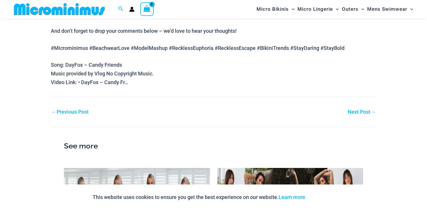
click at [88, 111] on link "← Previous Post" at bounding box center [69, 112] width 37 height 5
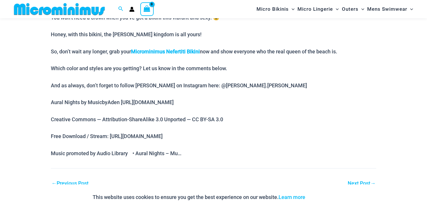
scroll to position [390, 0]
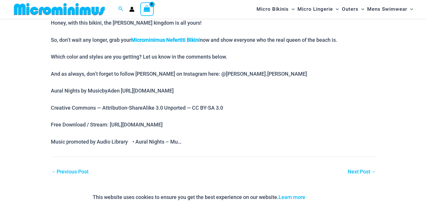
click at [86, 168] on div "← Previous Post" at bounding box center [132, 172] width 163 height 9
click at [86, 169] on link "← Previous Post" at bounding box center [69, 171] width 37 height 5
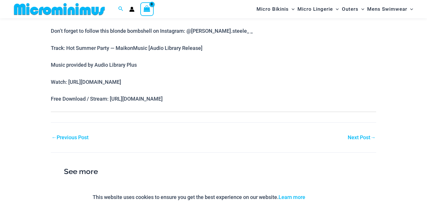
scroll to position [482, 0]
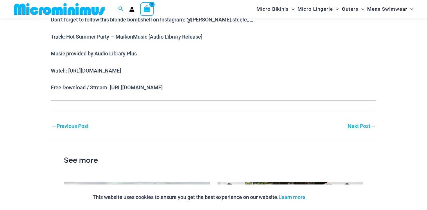
click at [82, 124] on link "← Previous Post" at bounding box center [69, 126] width 37 height 5
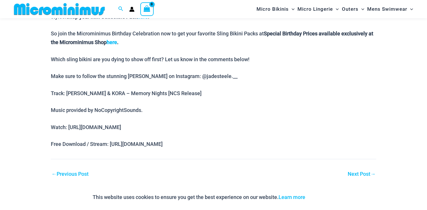
scroll to position [607, 0]
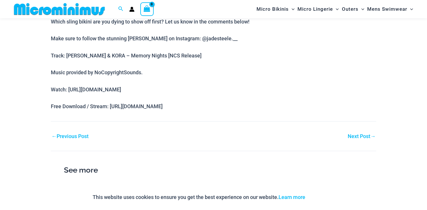
click at [86, 135] on link "← Previous Post" at bounding box center [69, 136] width 37 height 5
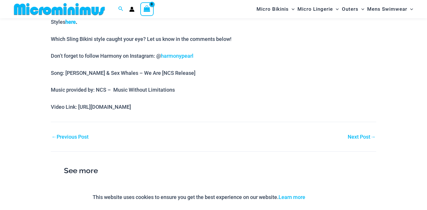
scroll to position [646, 0]
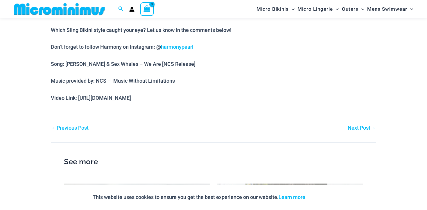
click at [85, 127] on link "← Previous Post" at bounding box center [69, 128] width 37 height 5
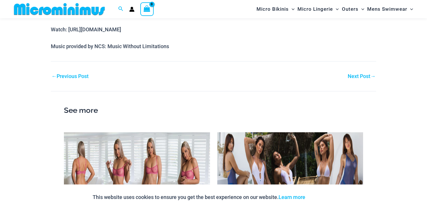
scroll to position [499, 0]
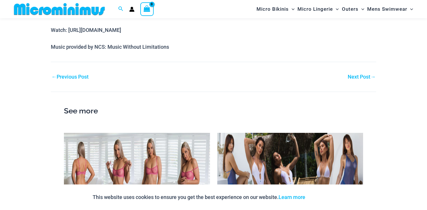
click at [72, 79] on link "← Previous Post" at bounding box center [69, 76] width 37 height 5
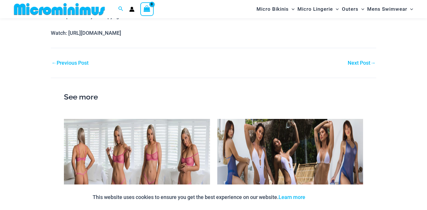
scroll to position [547, 0]
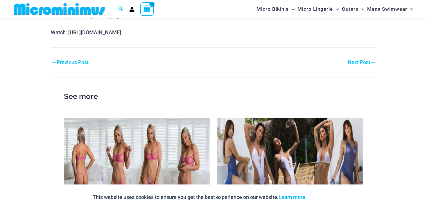
click at [84, 60] on link "← Previous Post" at bounding box center [69, 62] width 37 height 5
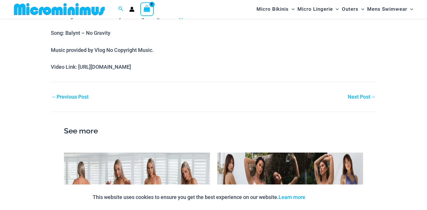
scroll to position [470, 0]
click at [80, 90] on nav "Post navigation ← Previous Post Next Post →" at bounding box center [214, 91] width 326 height 19
click at [80, 95] on link "← Previous Post" at bounding box center [69, 96] width 37 height 5
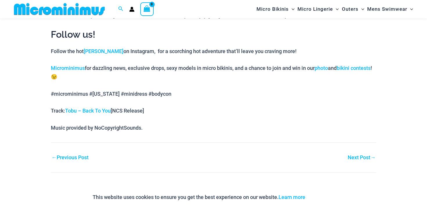
scroll to position [497, 0]
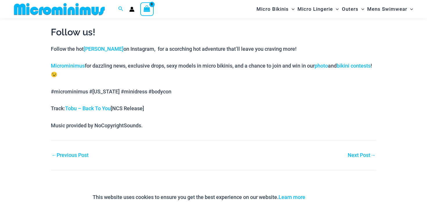
click at [84, 154] on link "← Previous Post" at bounding box center [69, 155] width 37 height 5
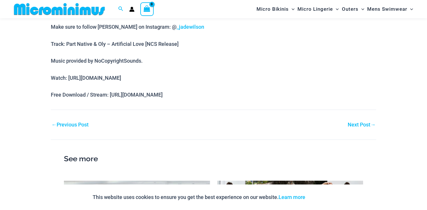
scroll to position [463, 0]
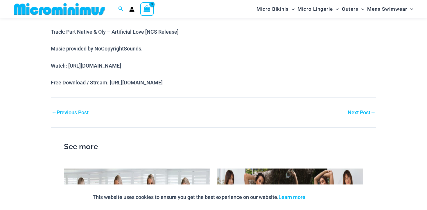
click at [87, 110] on link "← Previous Post" at bounding box center [69, 112] width 37 height 5
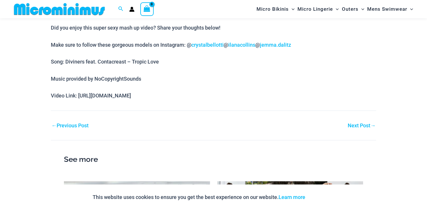
scroll to position [519, 0]
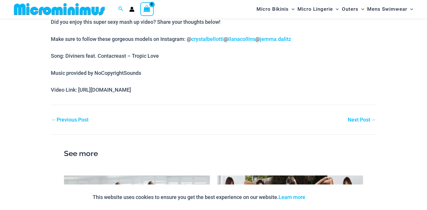
click at [79, 117] on link "← Previous Post" at bounding box center [69, 119] width 37 height 5
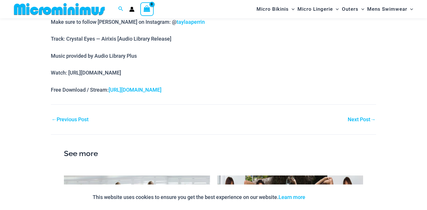
scroll to position [460, 0]
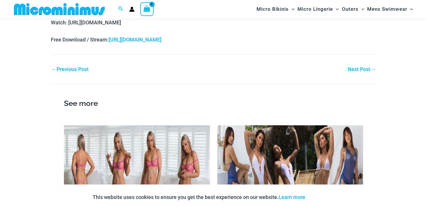
click at [72, 70] on link "← Previous Post" at bounding box center [69, 69] width 37 height 5
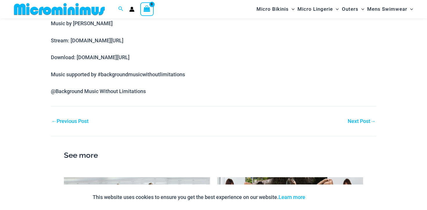
scroll to position [386, 0]
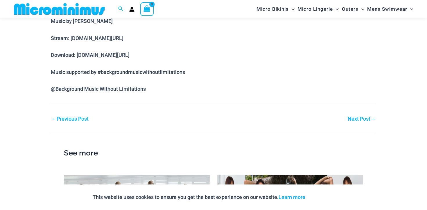
click at [86, 113] on nav "Post navigation ← Previous Post Next Post →" at bounding box center [214, 113] width 326 height 19
click at [86, 118] on link "← Previous Post" at bounding box center [69, 119] width 37 height 5
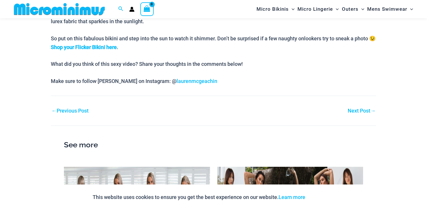
scroll to position [414, 0]
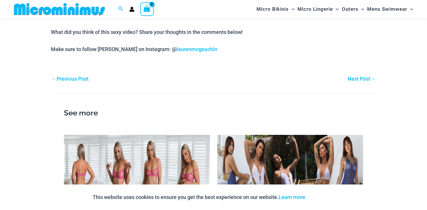
click at [78, 79] on link "← Previous Post" at bounding box center [69, 78] width 37 height 5
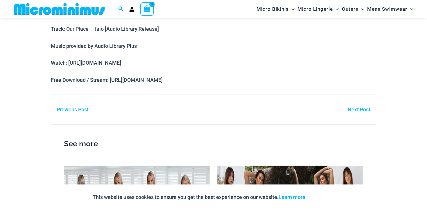
scroll to position [451, 0]
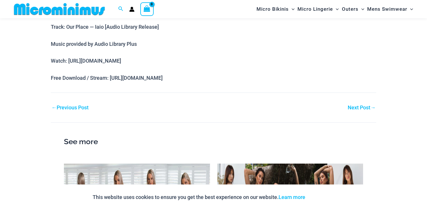
click at [82, 108] on link "← Previous Post" at bounding box center [69, 107] width 37 height 5
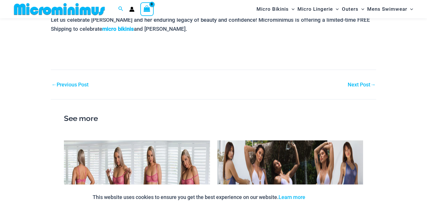
scroll to position [456, 0]
click at [71, 80] on div "← Previous Post" at bounding box center [132, 84] width 163 height 9
click at [71, 82] on link "← Previous Post" at bounding box center [69, 84] width 37 height 5
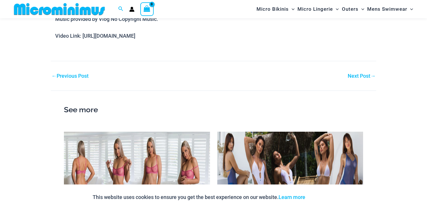
scroll to position [514, 0]
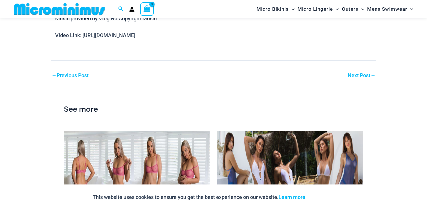
click at [85, 78] on link "← Previous Post" at bounding box center [69, 75] width 37 height 5
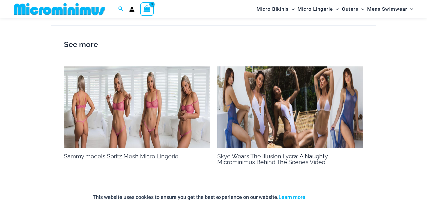
scroll to position [437, 0]
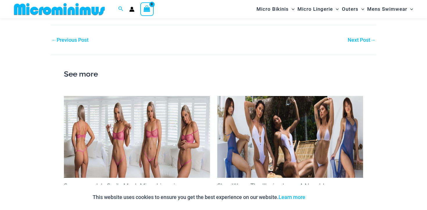
click at [83, 41] on link "← Previous Post" at bounding box center [69, 40] width 37 height 5
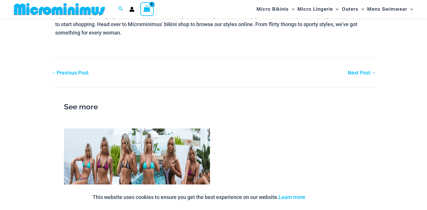
scroll to position [670, 0]
click at [85, 76] on link "← Previous Post" at bounding box center [69, 73] width 37 height 5
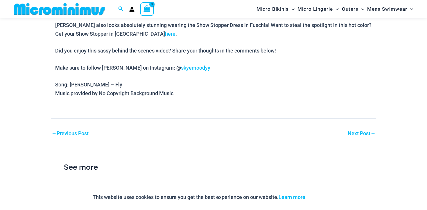
scroll to position [717, 0]
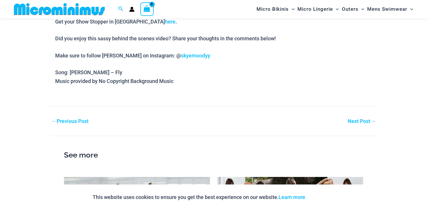
click at [86, 122] on link "← Previous Post" at bounding box center [69, 121] width 37 height 5
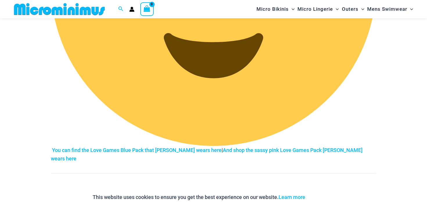
scroll to position [1108, 0]
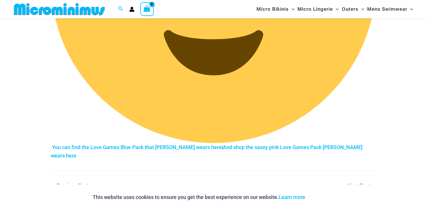
click at [87, 183] on link "← Previous Post" at bounding box center [69, 185] width 37 height 5
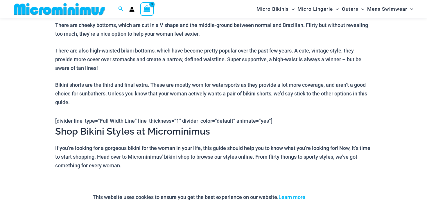
scroll to position [751, 0]
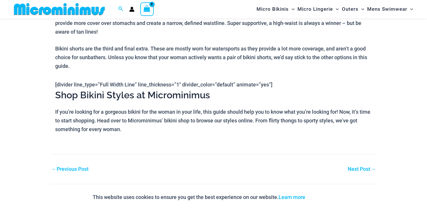
click at [86, 169] on link "← Previous Post" at bounding box center [69, 169] width 37 height 5
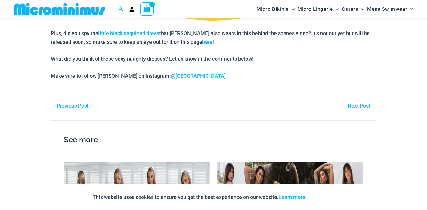
scroll to position [1035, 0]
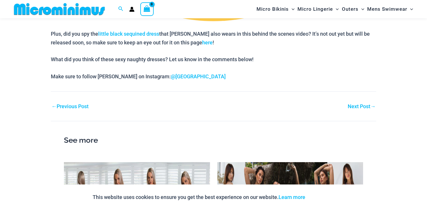
click at [80, 106] on link "← Previous Post" at bounding box center [69, 106] width 37 height 5
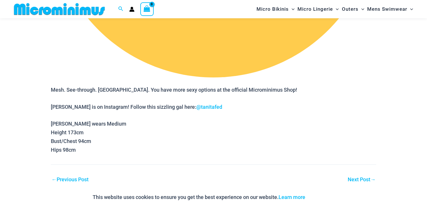
scroll to position [1068, 0]
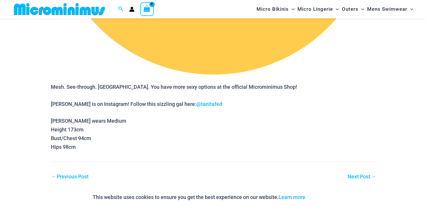
click at [88, 174] on link "← Previous Post" at bounding box center [69, 176] width 37 height 5
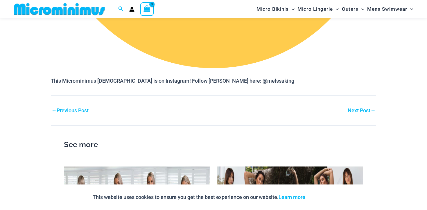
scroll to position [962, 0]
click at [79, 110] on link "← Previous Post" at bounding box center [69, 110] width 37 height 5
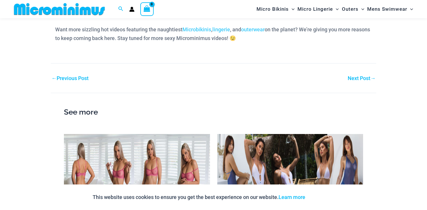
scroll to position [338, 0]
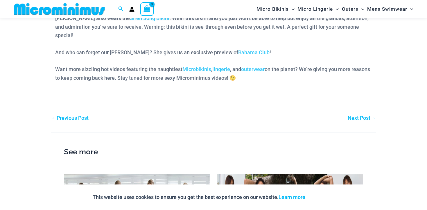
click at [86, 116] on link "← Previous Post" at bounding box center [69, 118] width 37 height 5
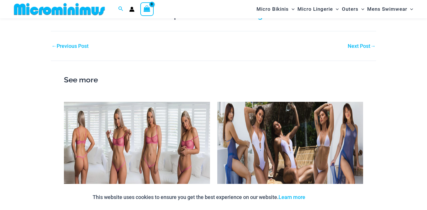
scroll to position [362, 0]
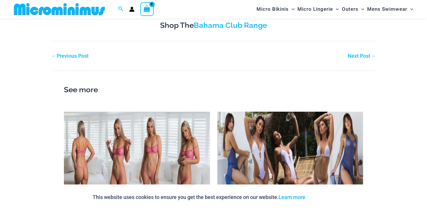
click at [85, 57] on link "← Previous Post" at bounding box center [69, 55] width 37 height 5
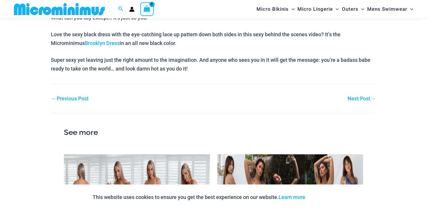
scroll to position [418, 0]
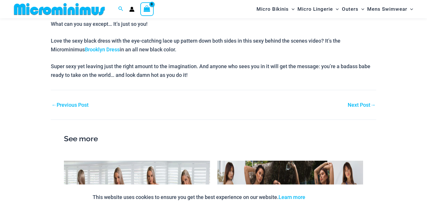
click at [83, 103] on link "← Previous Post" at bounding box center [69, 105] width 37 height 5
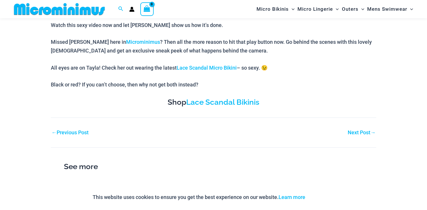
scroll to position [262, 0]
click at [85, 131] on link "← Previous Post" at bounding box center [69, 133] width 37 height 5
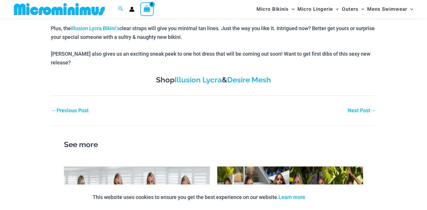
scroll to position [317, 0]
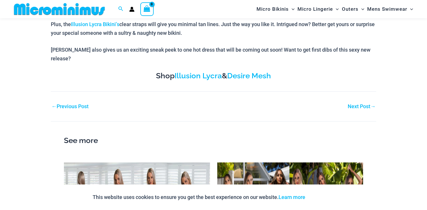
click at [88, 104] on link "← Previous Post" at bounding box center [69, 106] width 37 height 5
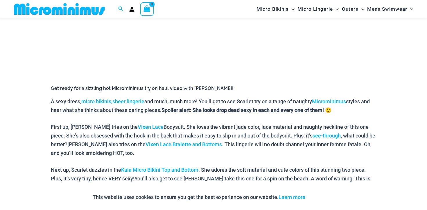
scroll to position [121, 0]
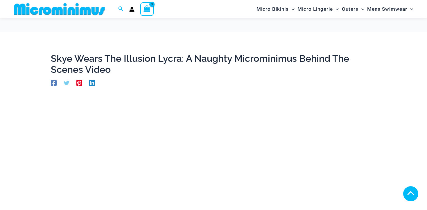
scroll to position [317, 0]
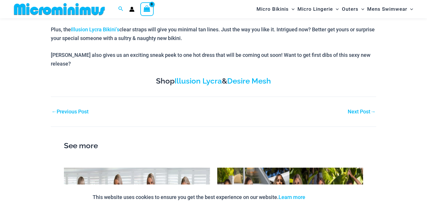
click at [77, 109] on link "← Previous Post" at bounding box center [69, 111] width 37 height 5
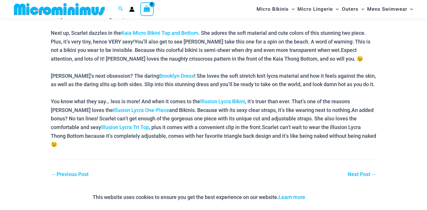
scroll to position [327, 0]
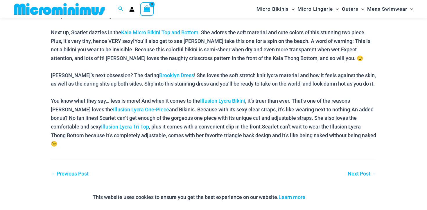
click at [77, 172] on link "← Previous Post" at bounding box center [69, 174] width 37 height 5
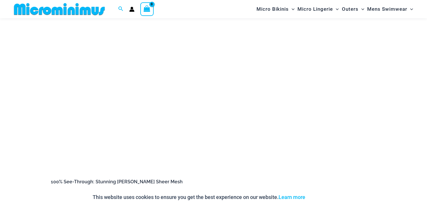
scroll to position [88, 0]
